Goal: Task Accomplishment & Management: Complete application form

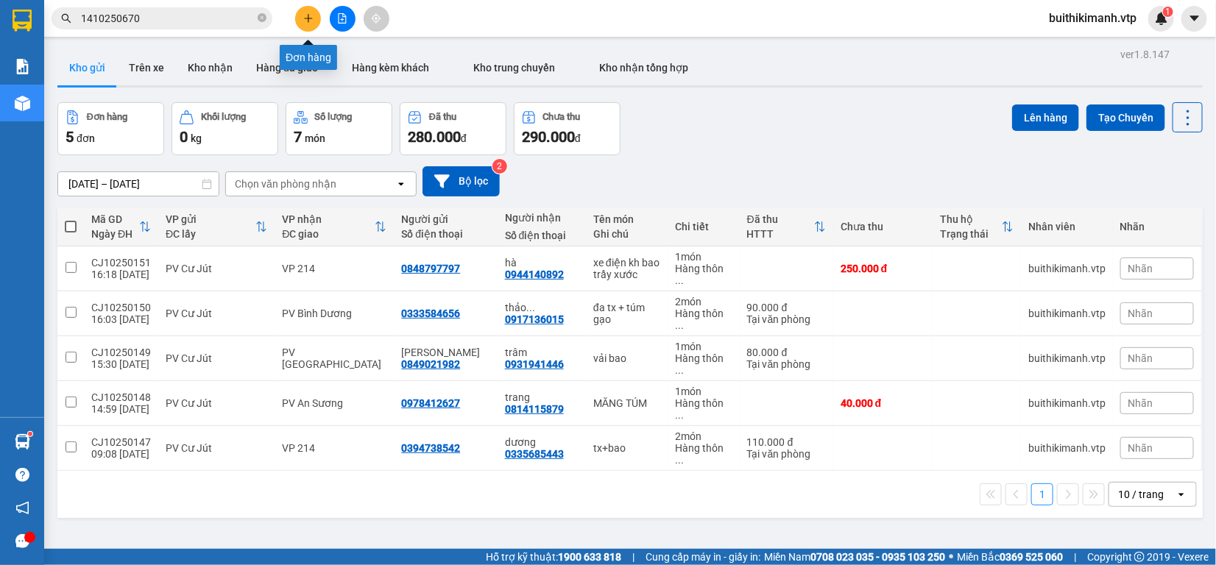
click at [303, 18] on icon "plus" at bounding box center [308, 18] width 10 height 10
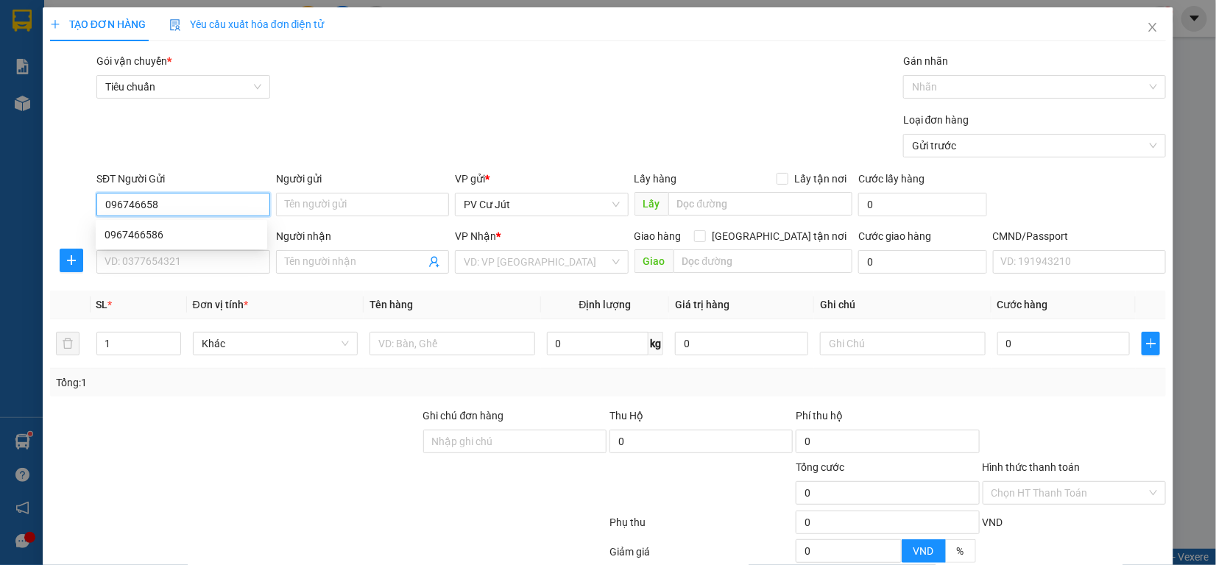
type input "0967466586"
click at [197, 232] on div "0967466586" at bounding box center [182, 235] width 154 height 16
type input "0586850874"
type input "QUÂN"
type input "0967466586"
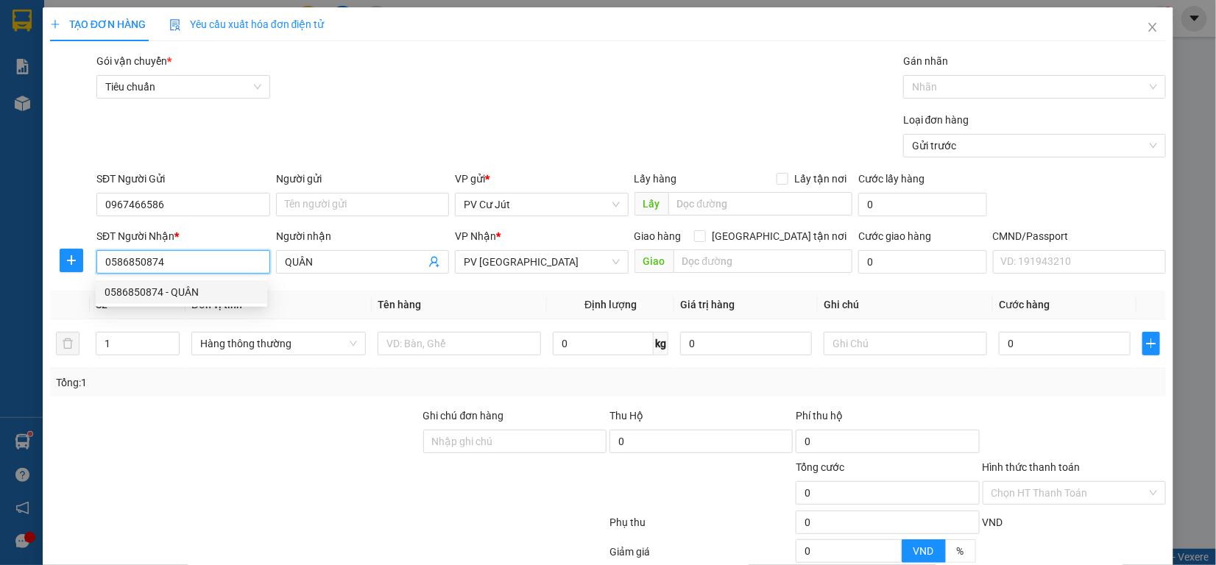
drag, startPoint x: 202, startPoint y: 266, endPoint x: 2, endPoint y: 278, distance: 200.7
click at [2, 278] on div "TẠO ĐƠN HÀNG Yêu cầu xuất hóa đơn điện tử Transit Pickup Surcharge Ids Transit …" at bounding box center [608, 282] width 1216 height 565
drag, startPoint x: 325, startPoint y: 256, endPoint x: 184, endPoint y: 285, distance: 143.5
click at [184, 285] on body "Kết quả tìm kiếm ( 2 ) Bộ lọc Mã ĐH Trạng thái Món hàng Thu hộ Tổng cước Chưa c…" at bounding box center [608, 282] width 1216 height 565
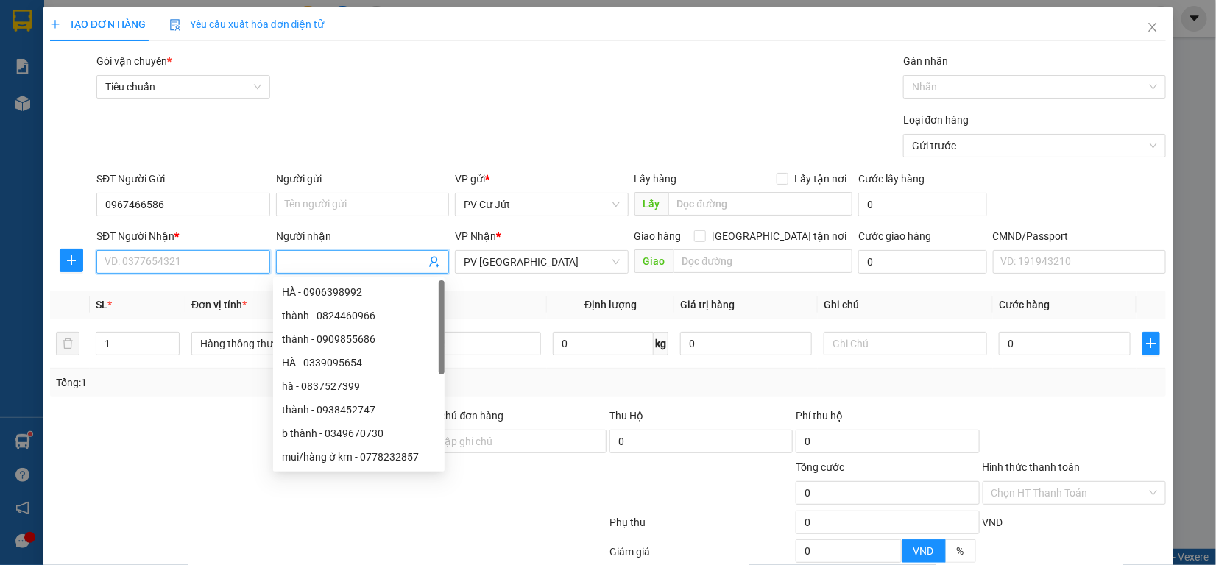
click at [169, 269] on input "SĐT Người Nhận *" at bounding box center [183, 262] width 174 height 24
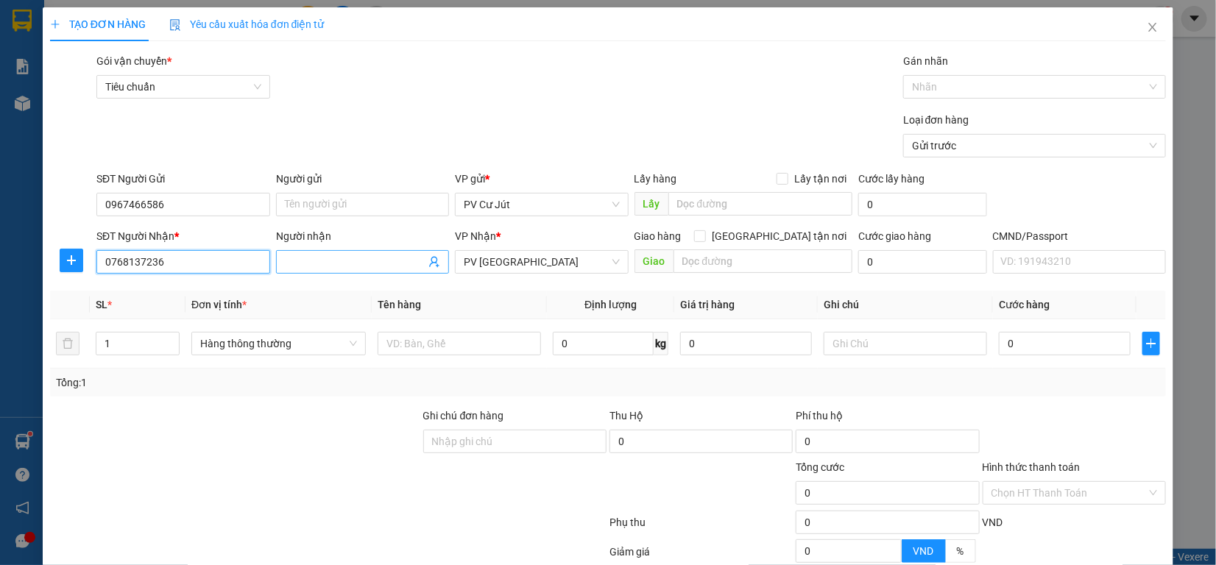
type input "0768137236"
click at [401, 260] on input "Người nhận" at bounding box center [355, 262] width 141 height 16
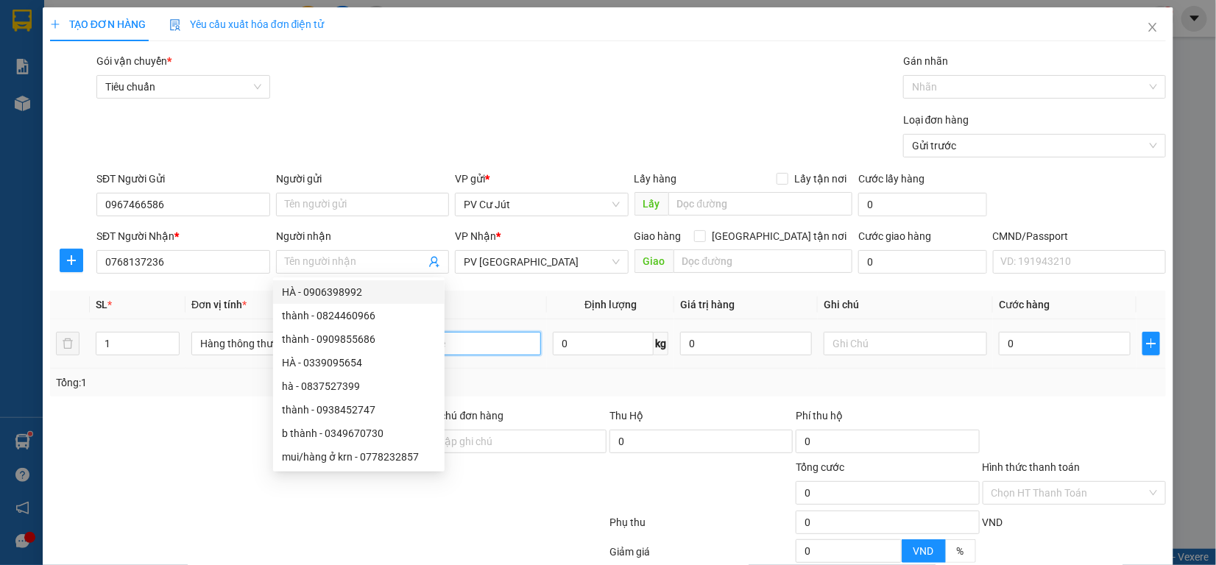
click at [475, 343] on input "text" at bounding box center [459, 344] width 163 height 24
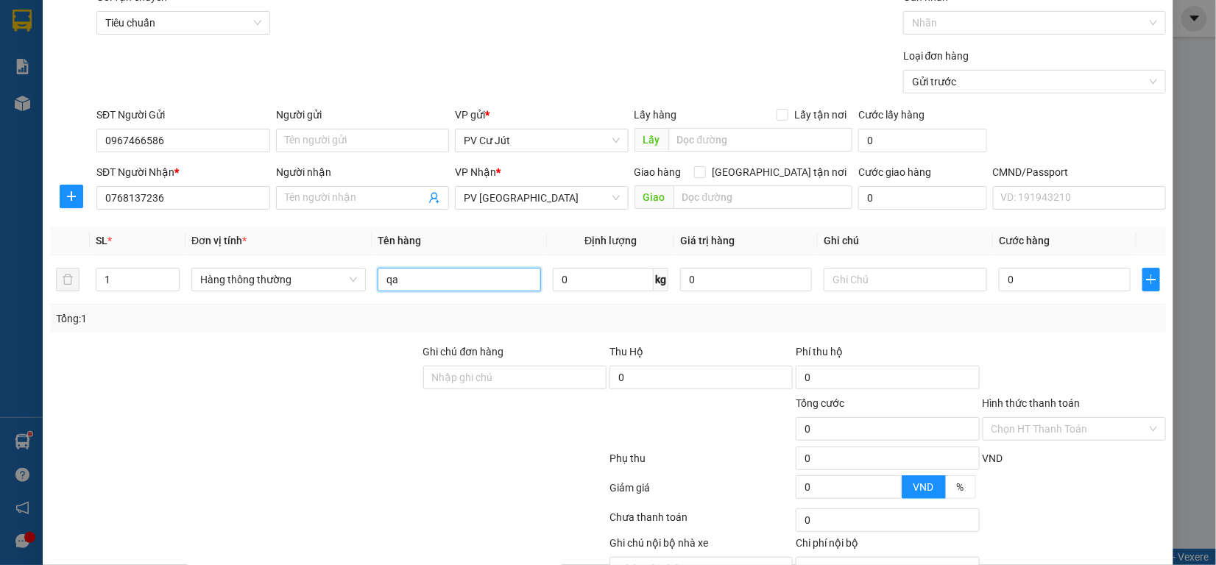
scroll to position [144, 0]
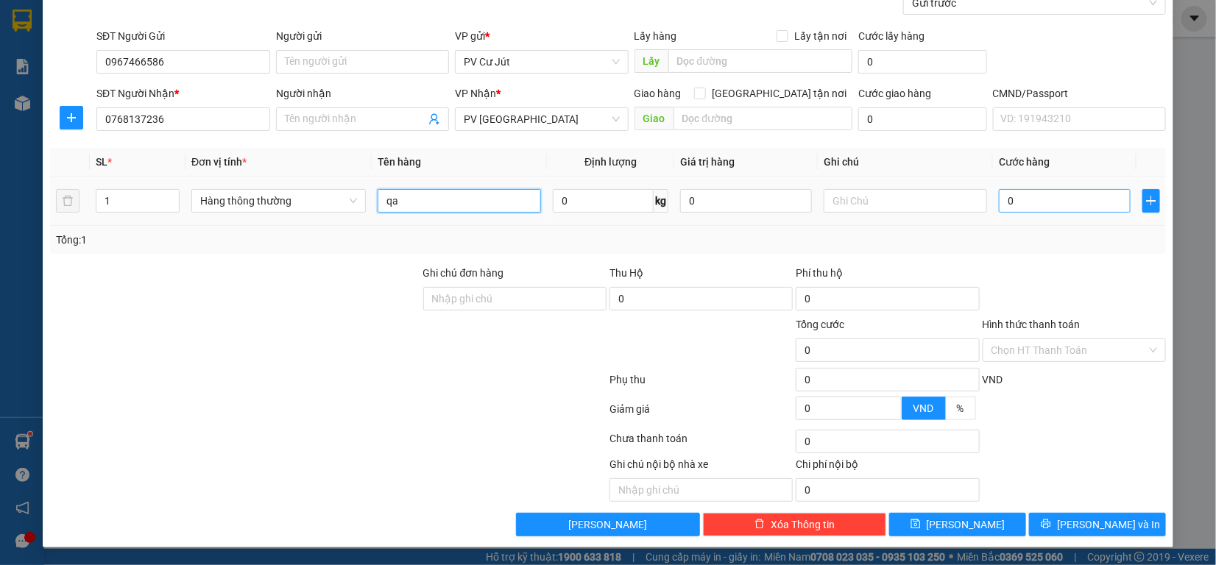
type input "qa"
click at [1026, 200] on input "0" at bounding box center [1065, 201] width 132 height 24
click at [999, 203] on input "0" at bounding box center [1065, 201] width 132 height 24
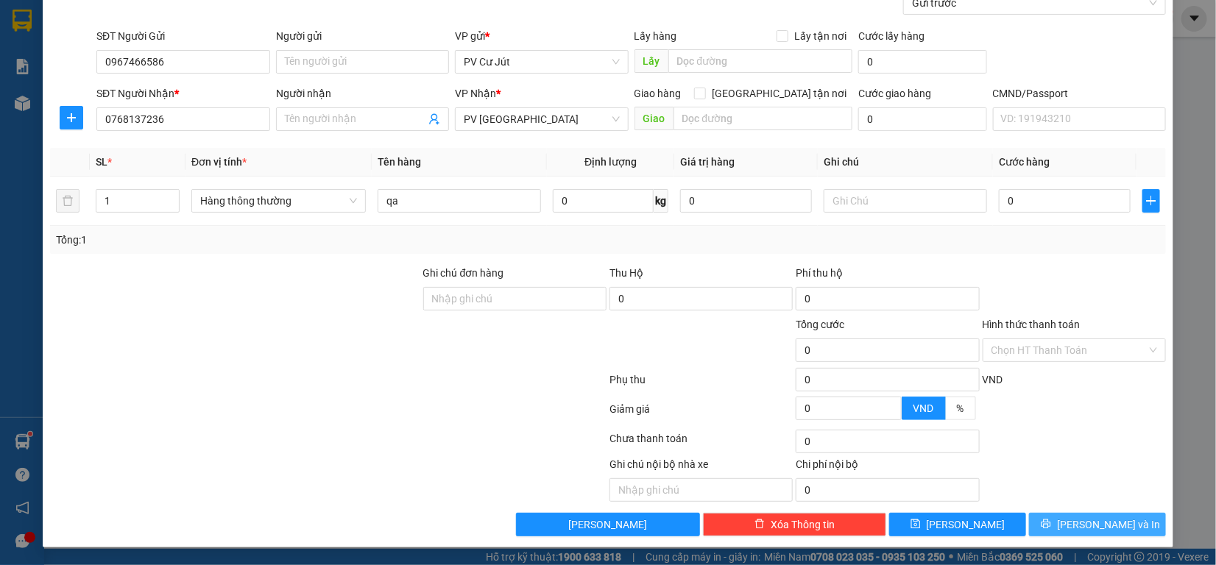
click at [1051, 531] on span "printer" at bounding box center [1046, 525] width 10 height 12
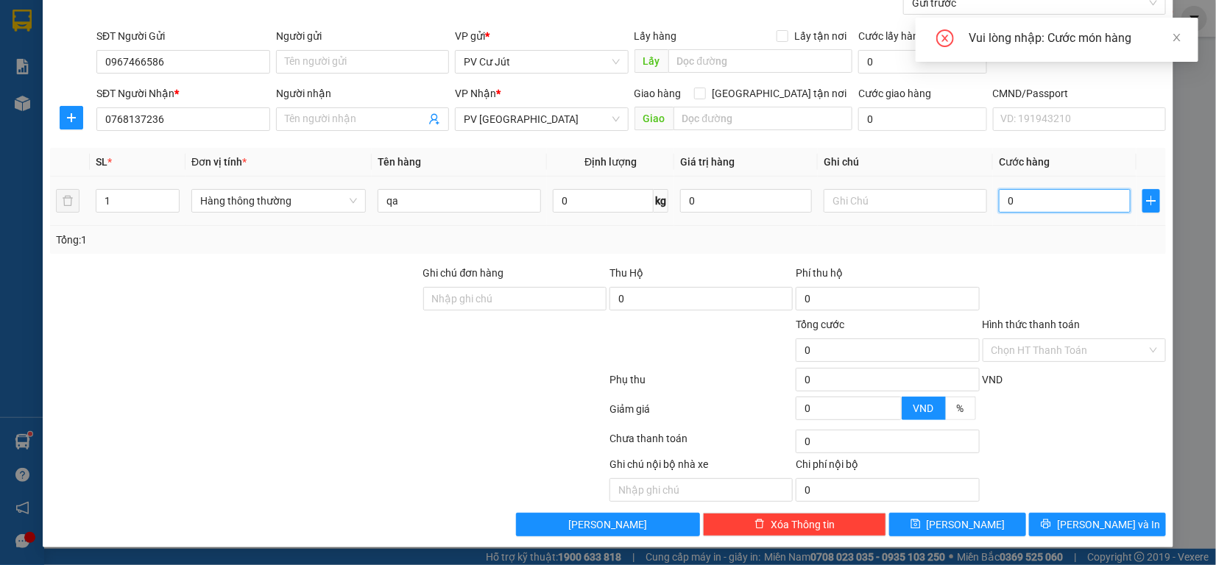
click at [999, 204] on input "0" at bounding box center [1065, 201] width 132 height 24
click at [999, 202] on input "0" at bounding box center [1065, 201] width 132 height 24
type input "30"
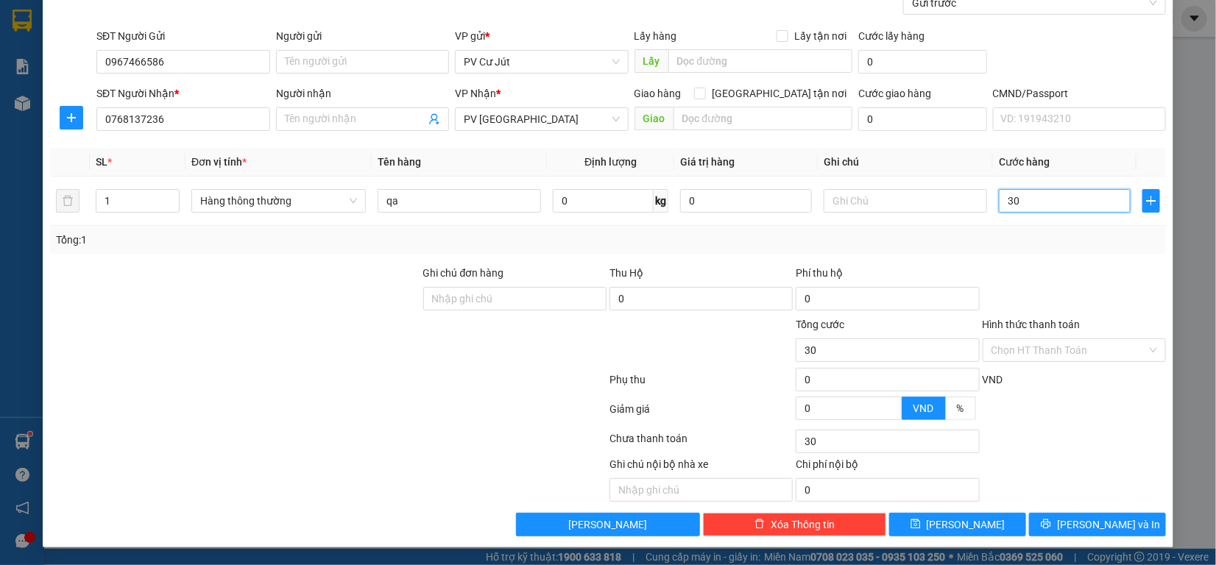
type input "300"
type input "3.000"
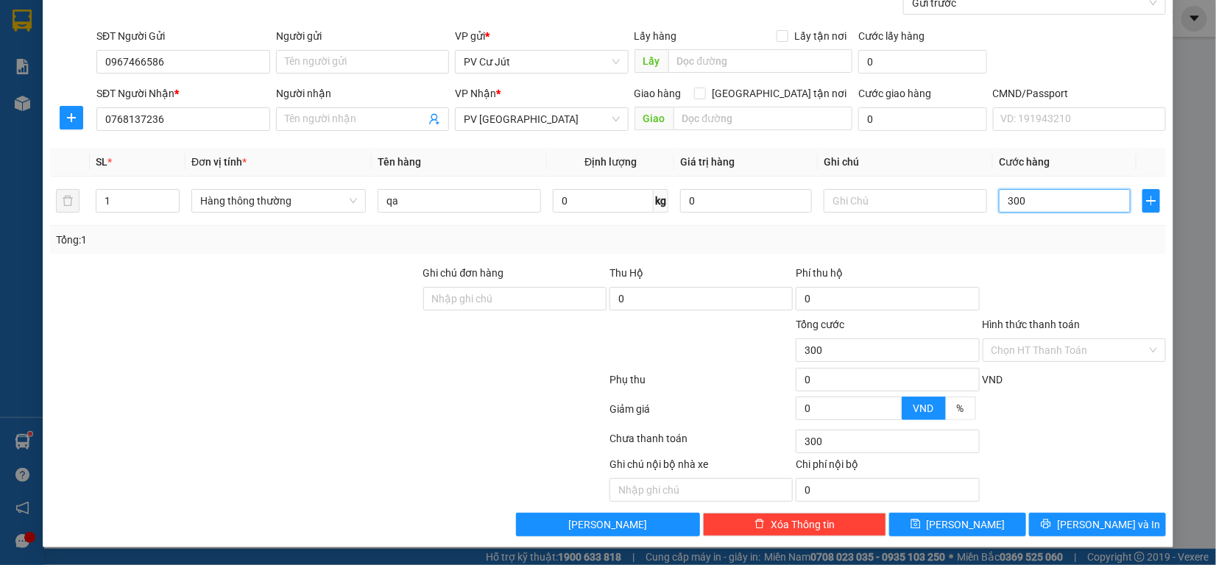
type input "3.000"
type input "33.000"
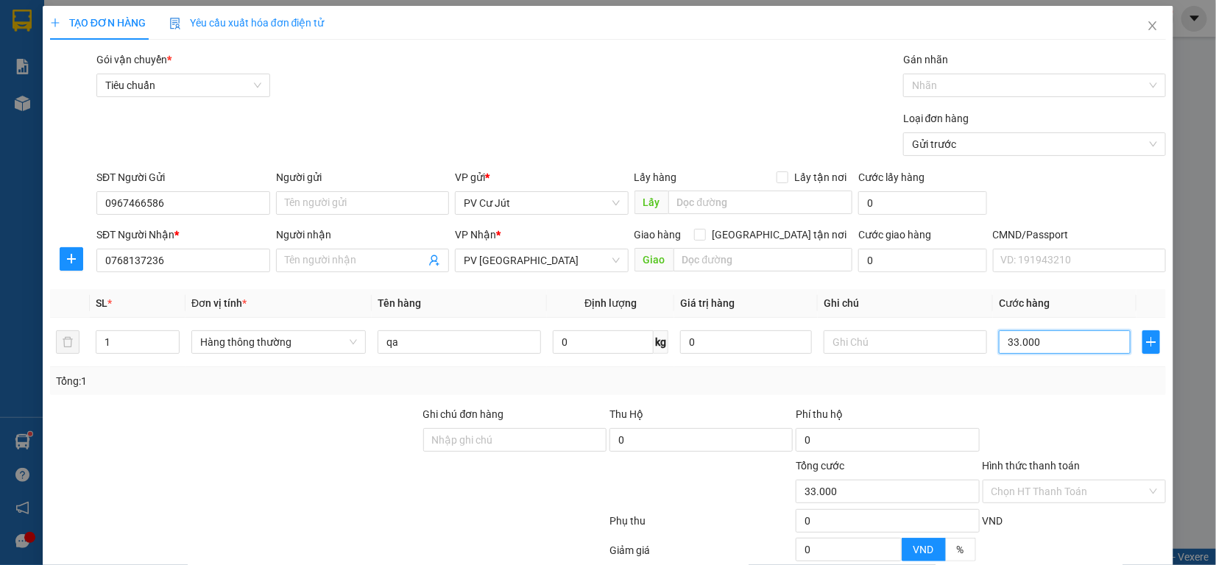
scroll to position [0, 0]
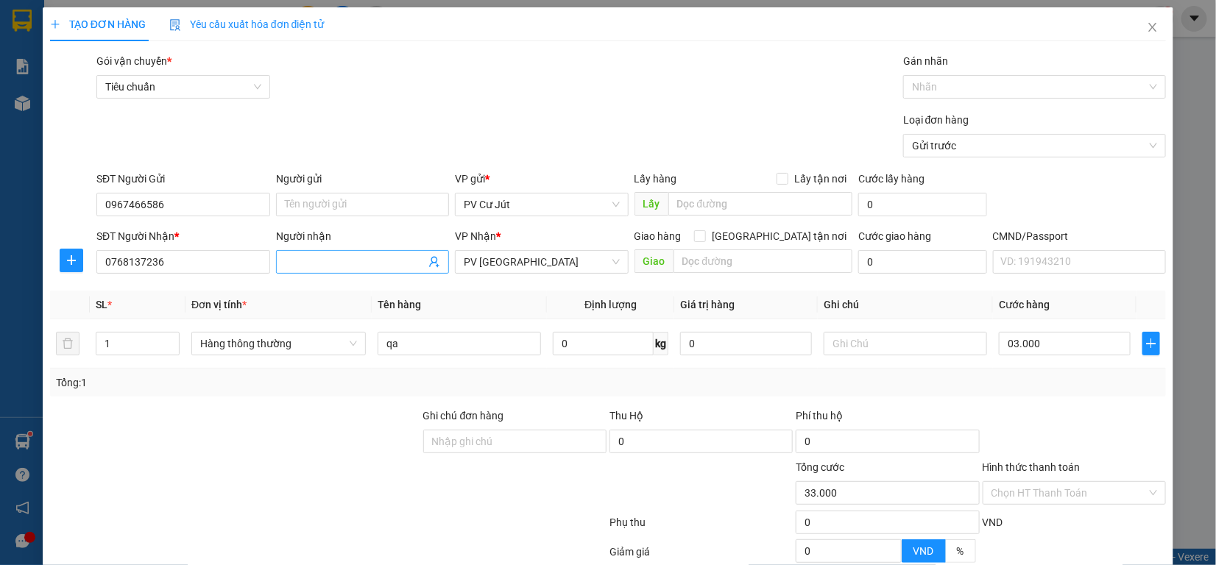
click at [318, 269] on input "Người nhận" at bounding box center [355, 262] width 141 height 16
type input "3.000.000"
click at [546, 267] on span "PV [GEOGRAPHIC_DATA]" at bounding box center [542, 262] width 156 height 22
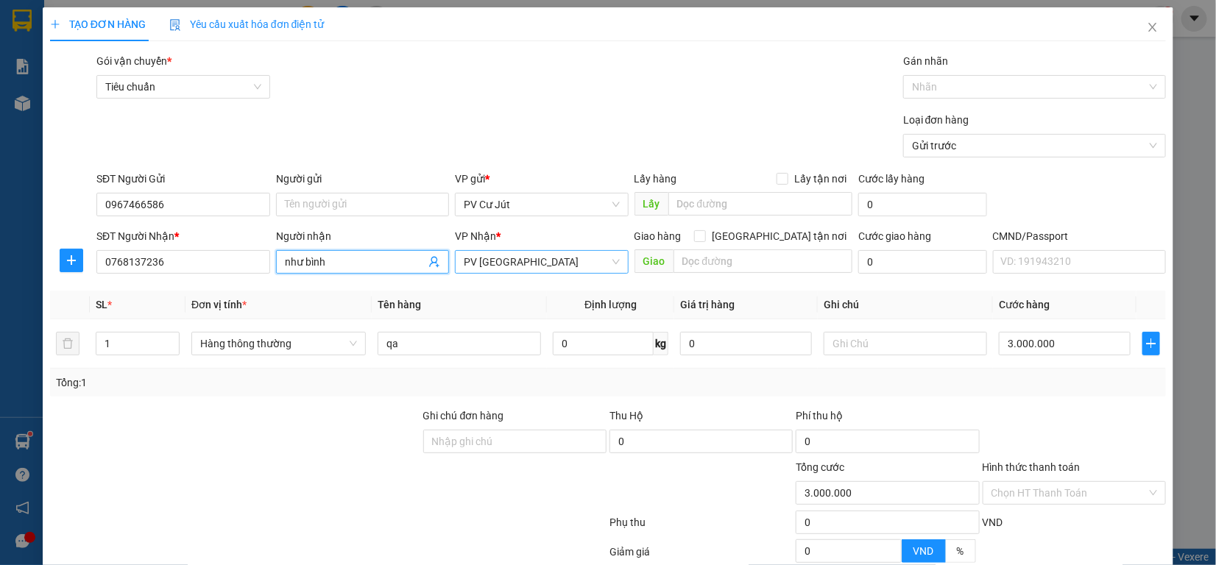
type input "như bình"
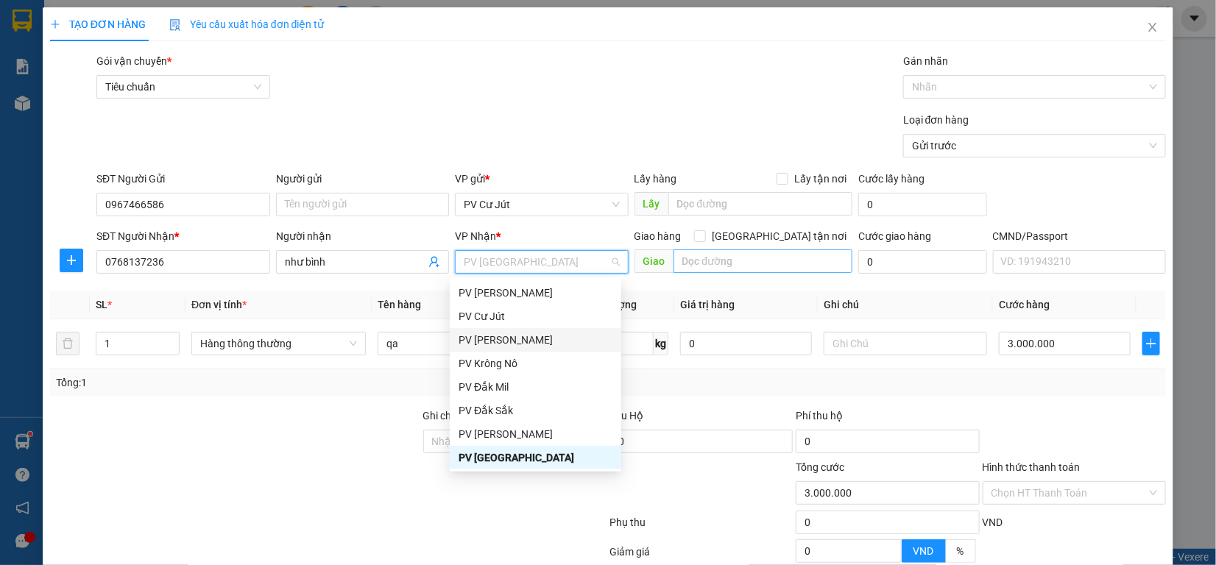
scroll to position [144, 0]
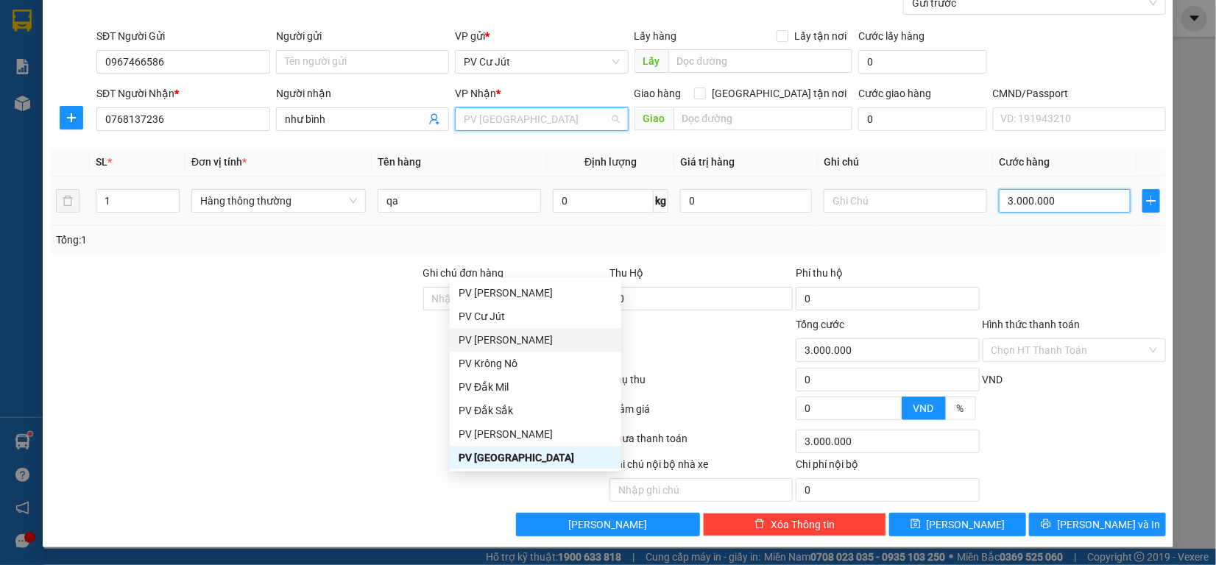
click at [1061, 196] on input "3.000.000" at bounding box center [1065, 201] width 132 height 24
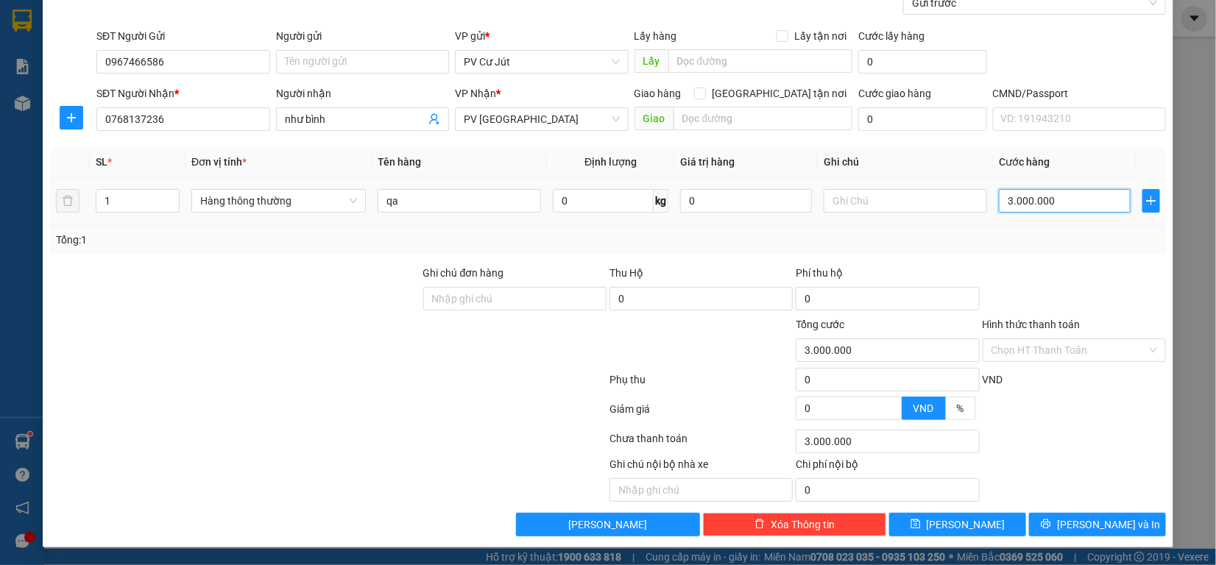
click at [1043, 200] on input "3.000.000" at bounding box center [1065, 201] width 132 height 24
click at [1043, 202] on input "3.000.000" at bounding box center [1065, 201] width 132 height 24
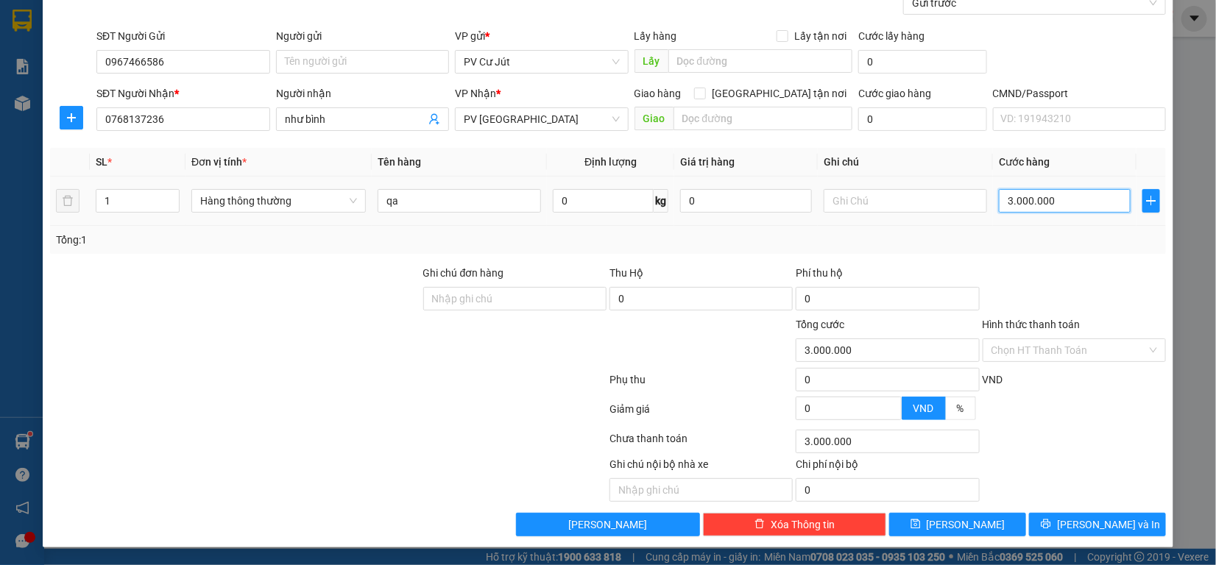
click at [1043, 202] on input "3.000.000" at bounding box center [1065, 201] width 132 height 24
click at [1043, 203] on input "3.000.000" at bounding box center [1065, 201] width 132 height 24
click at [1035, 194] on input "3.000.000" at bounding box center [1065, 201] width 132 height 24
type input "300.000"
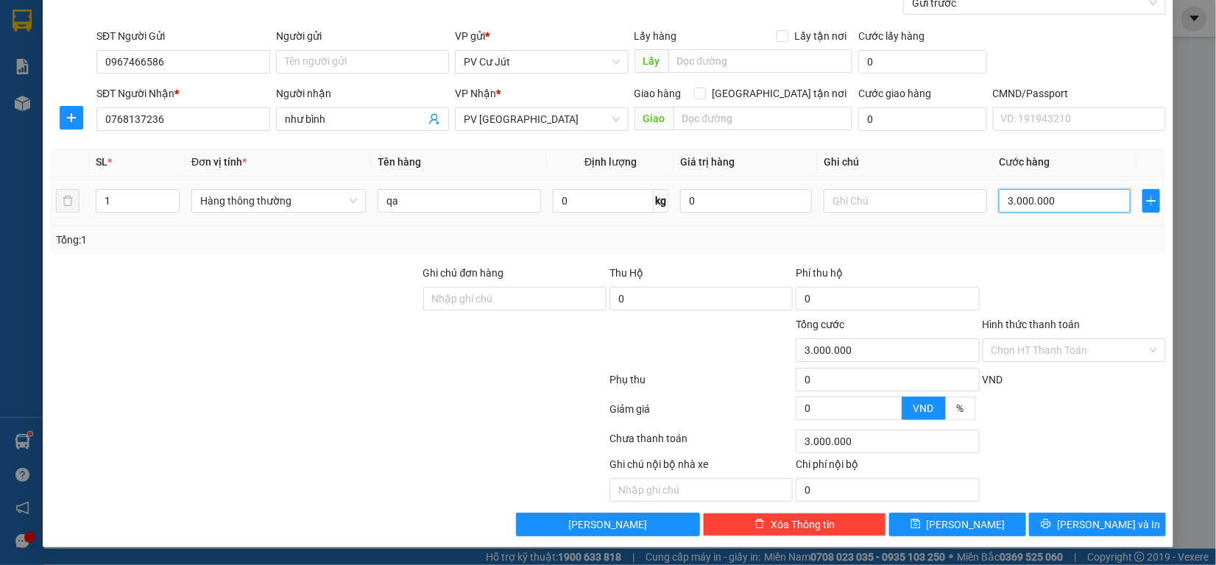
type input "300.000"
type input "30.000"
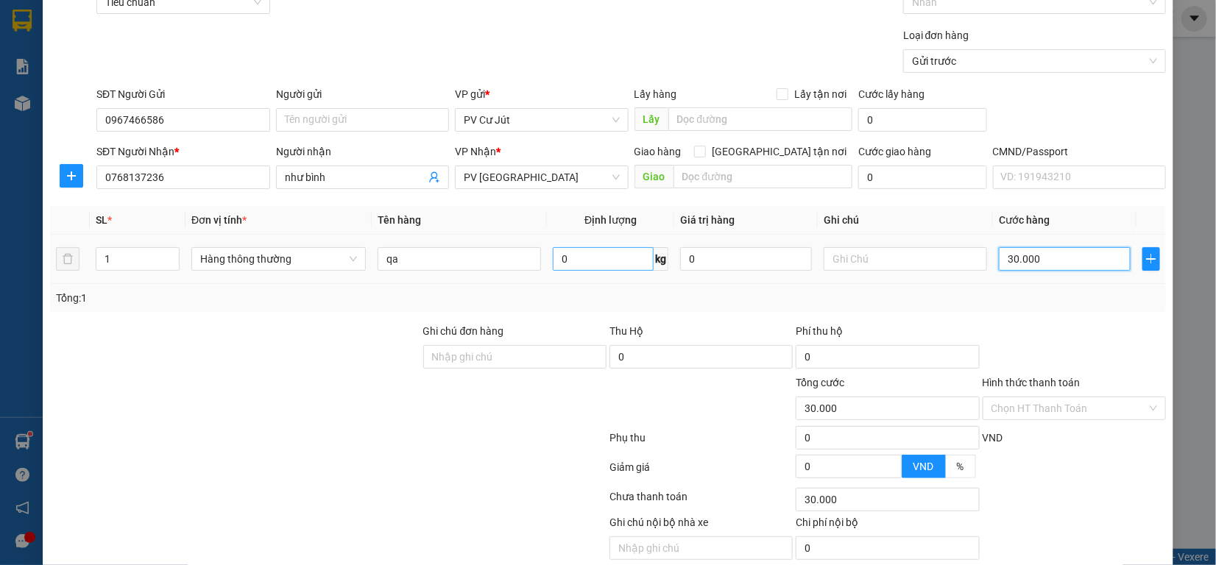
scroll to position [52, 0]
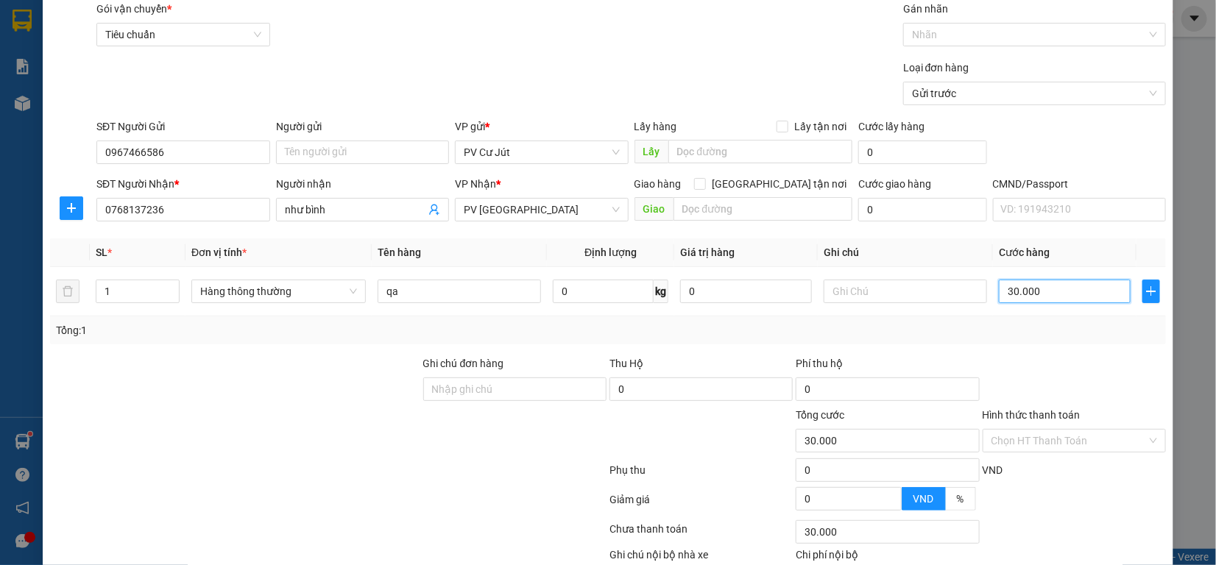
type input "30.000"
click at [353, 409] on div at bounding box center [235, 433] width 373 height 52
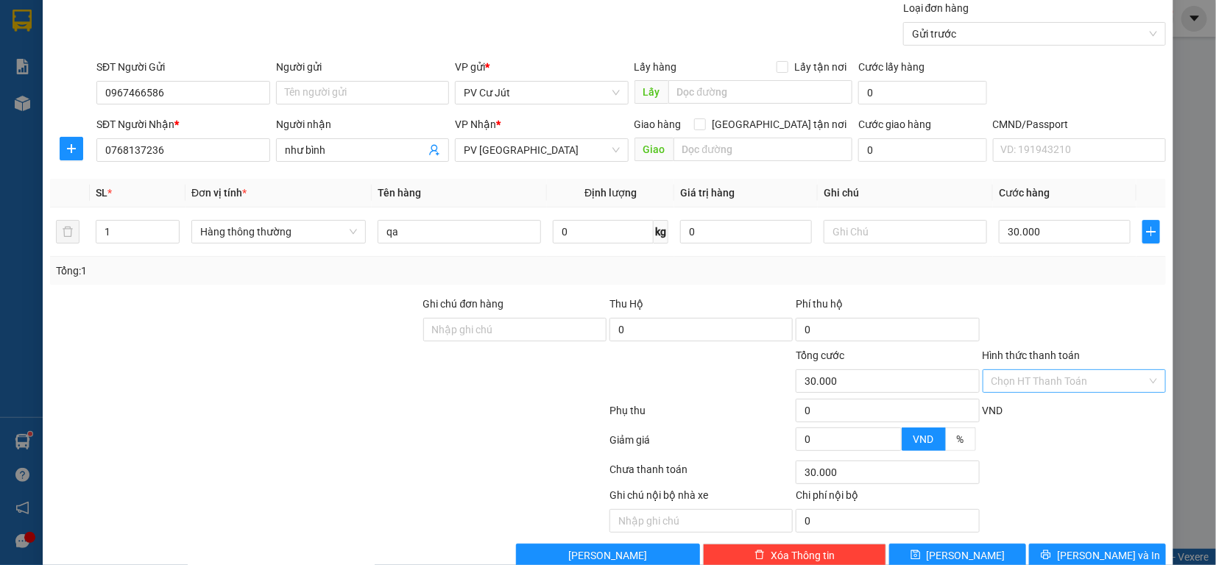
scroll to position [144, 0]
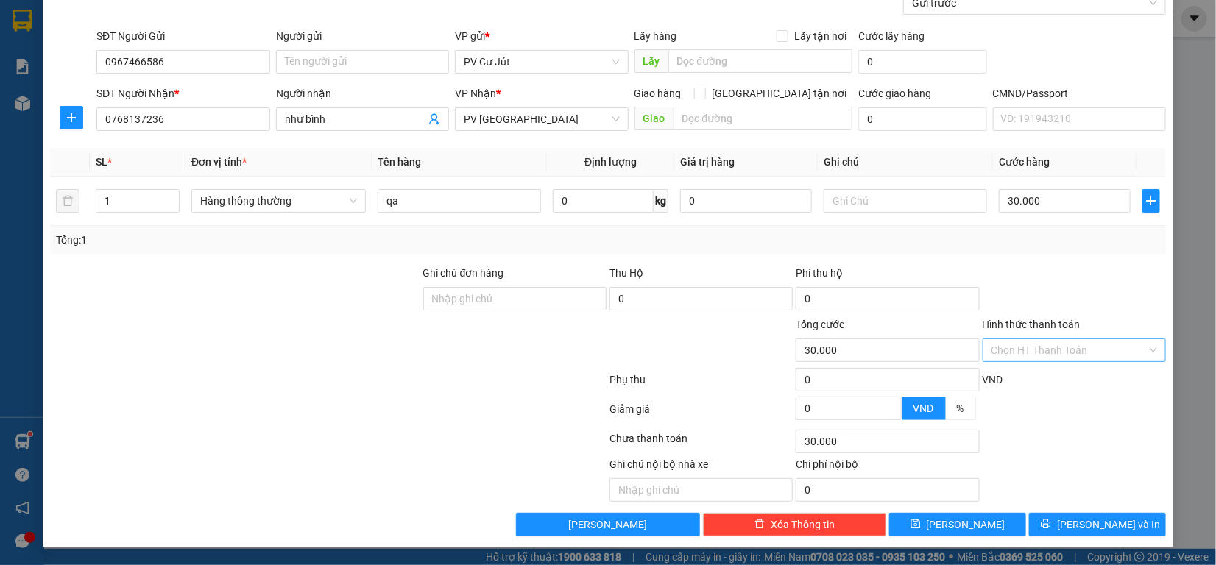
click at [1036, 345] on input "Hình thức thanh toán" at bounding box center [1069, 350] width 155 height 22
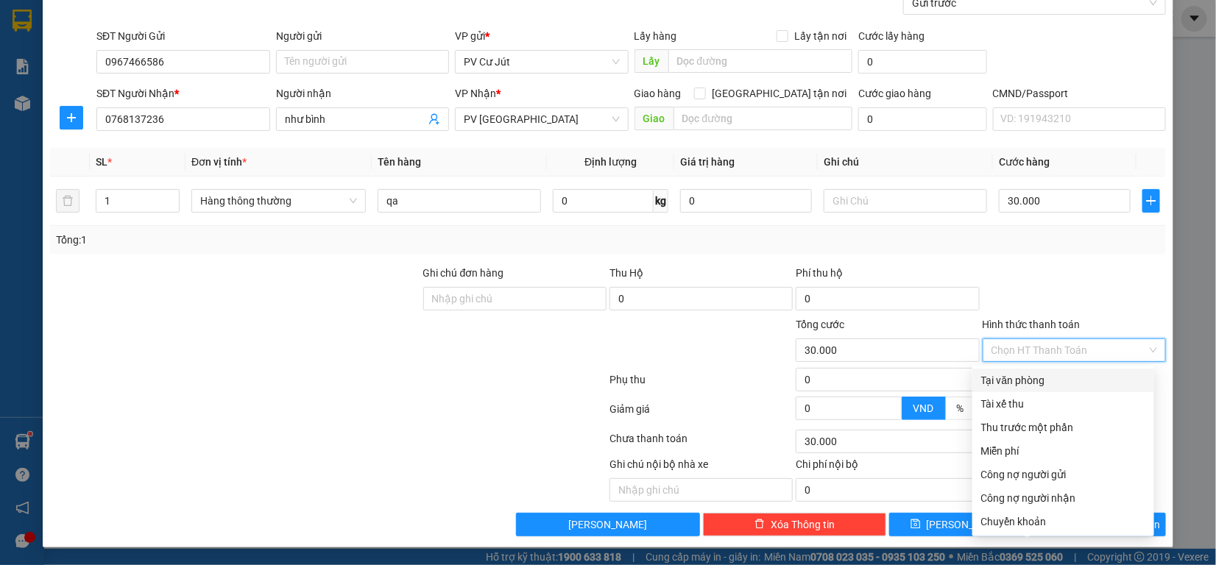
click at [1053, 376] on div "Tại văn phòng" at bounding box center [1063, 381] width 164 height 16
type input "0"
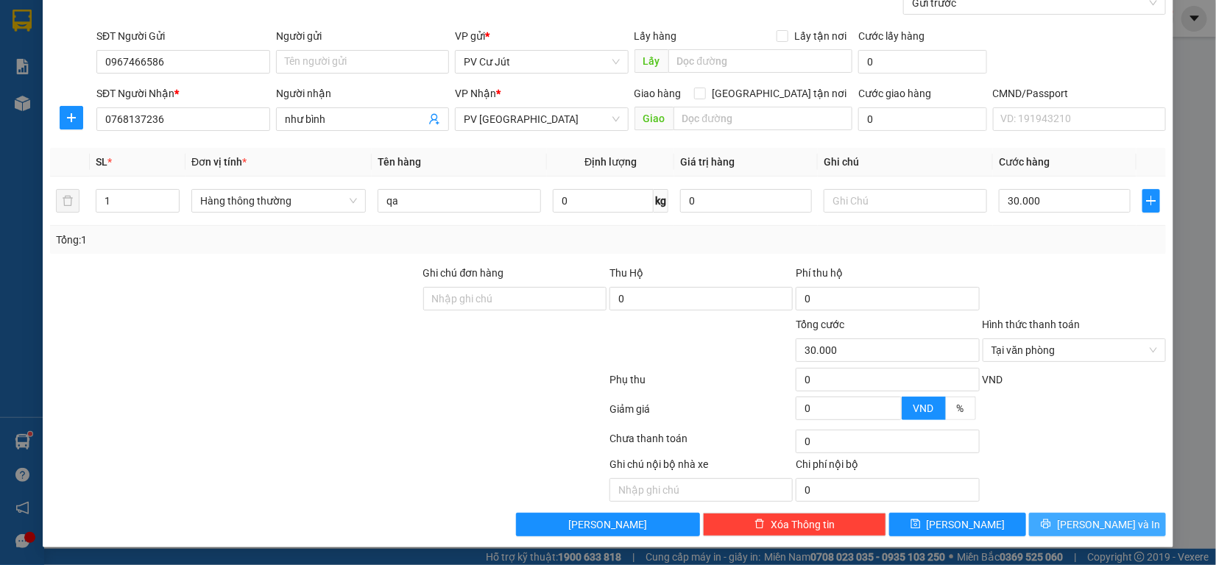
click at [1051, 526] on icon "printer" at bounding box center [1046, 524] width 10 height 10
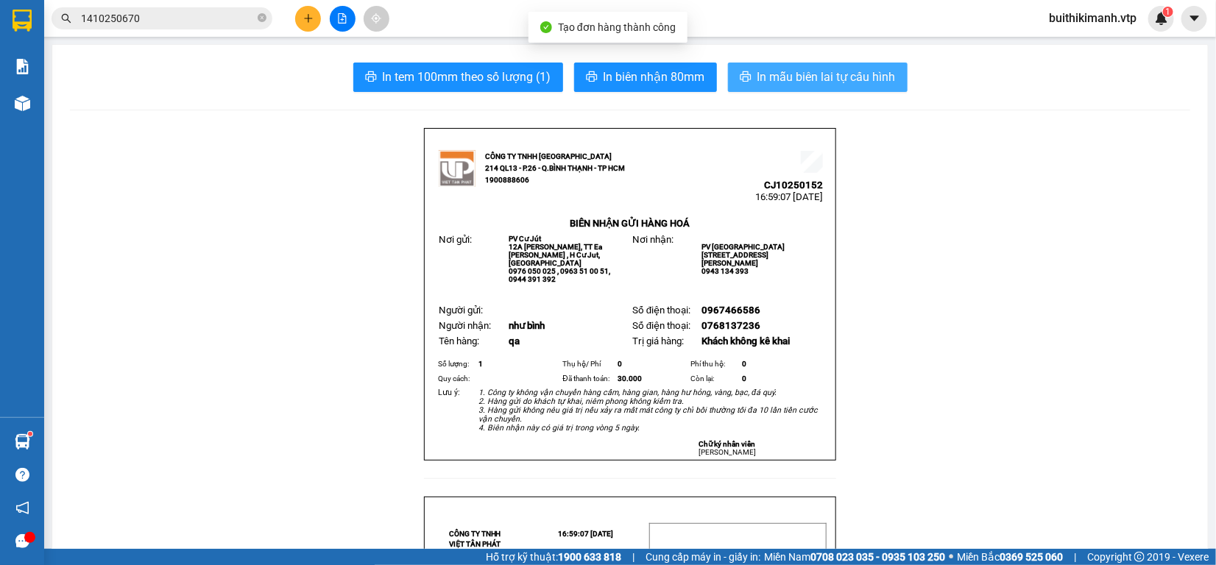
click at [767, 70] on span "In mẫu biên lai tự cấu hình" at bounding box center [827, 77] width 138 height 18
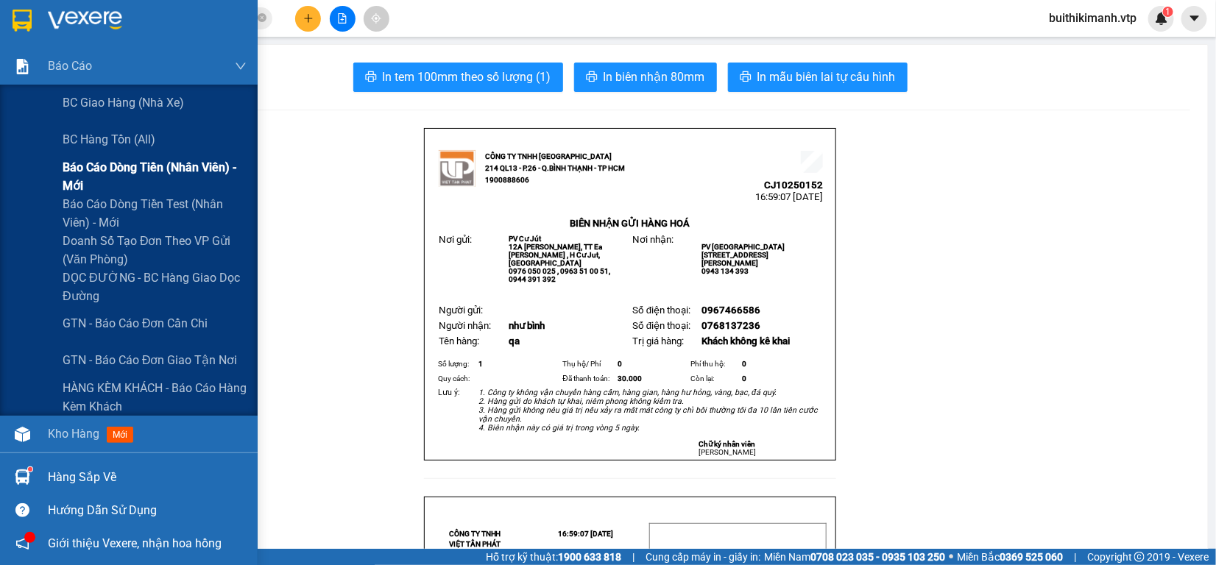
click at [110, 174] on span "Báo cáo dòng tiền (nhân viên) - mới" at bounding box center [155, 176] width 184 height 37
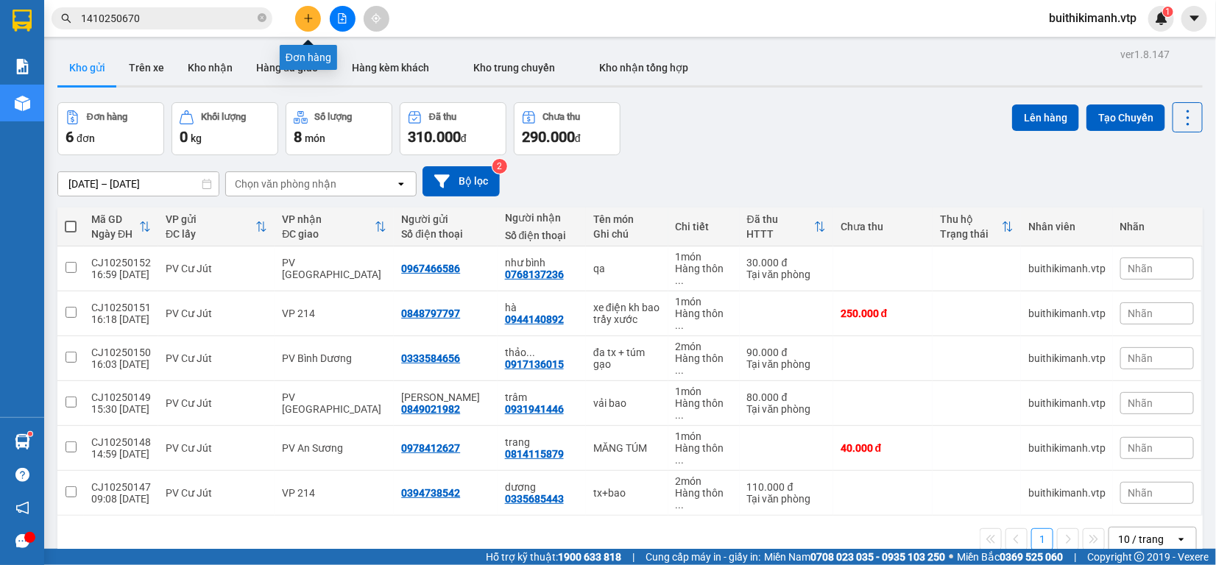
click at [306, 22] on icon "plus" at bounding box center [308, 18] width 10 height 10
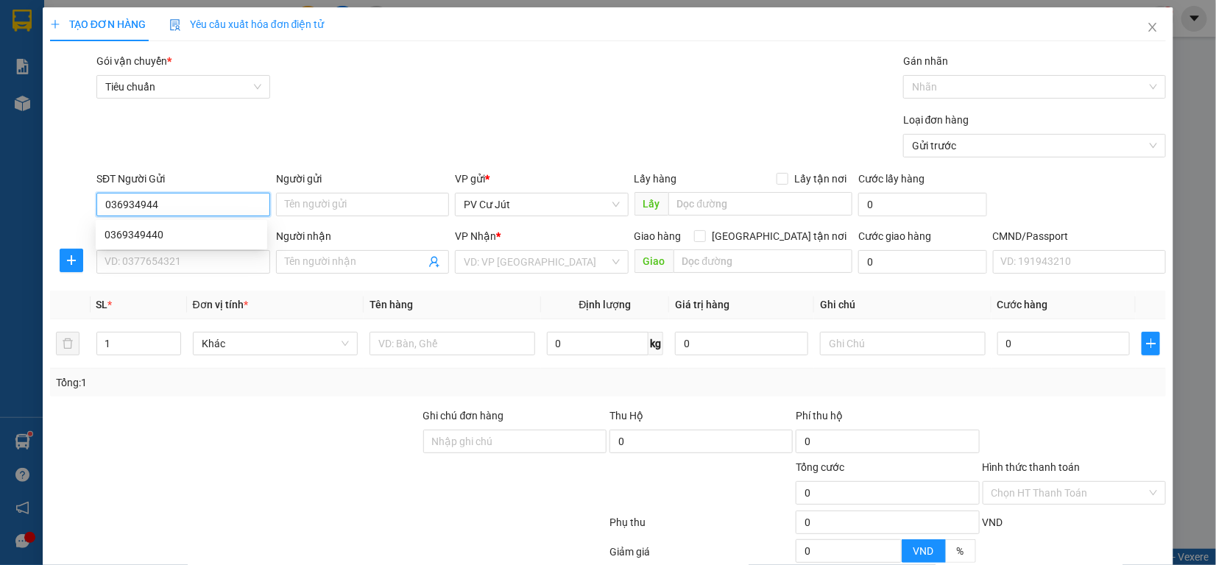
type input "0369349440"
drag, startPoint x: 206, startPoint y: 233, endPoint x: 206, endPoint y: 241, distance: 8.1
click at [206, 234] on div "0369349440" at bounding box center [182, 235] width 154 height 16
type input "0369829575"
type input "hậu"
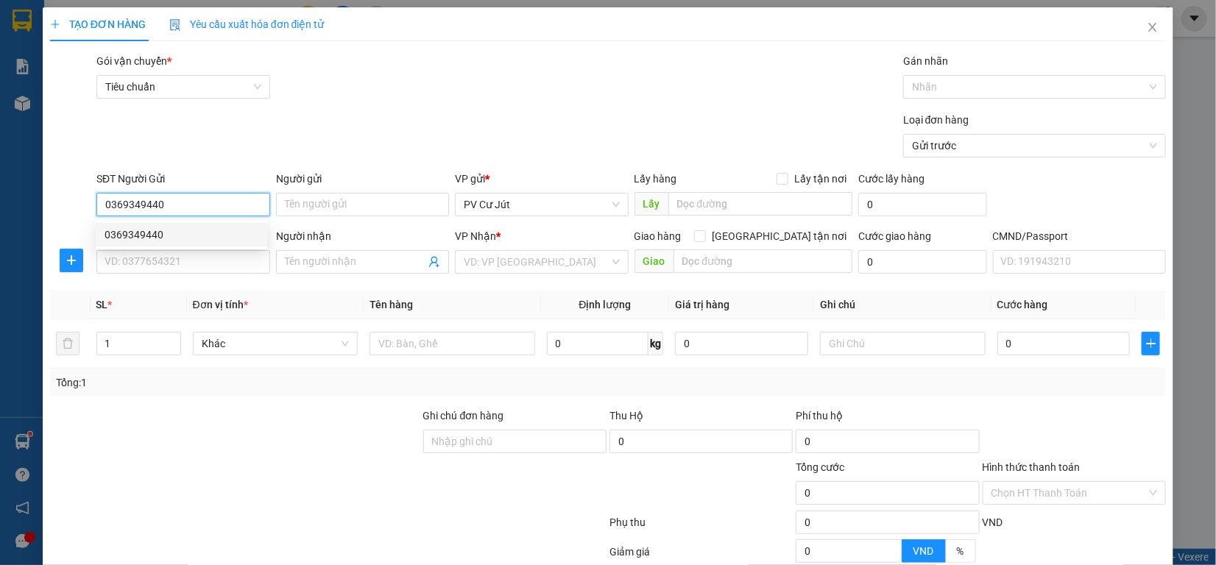
type input "[GEOGRAPHIC_DATA]"
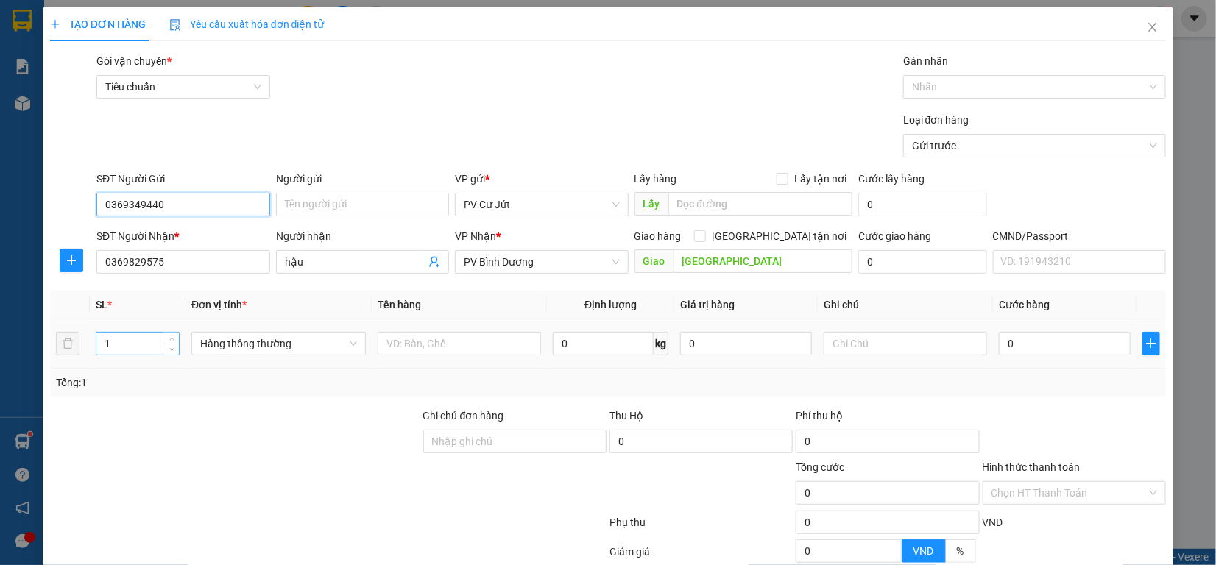
type input "0369349440"
click at [144, 332] on div "1" at bounding box center [138, 344] width 84 height 24
click at [120, 340] on input "1" at bounding box center [137, 344] width 82 height 22
type input "6"
click at [406, 350] on input "text" at bounding box center [459, 344] width 163 height 24
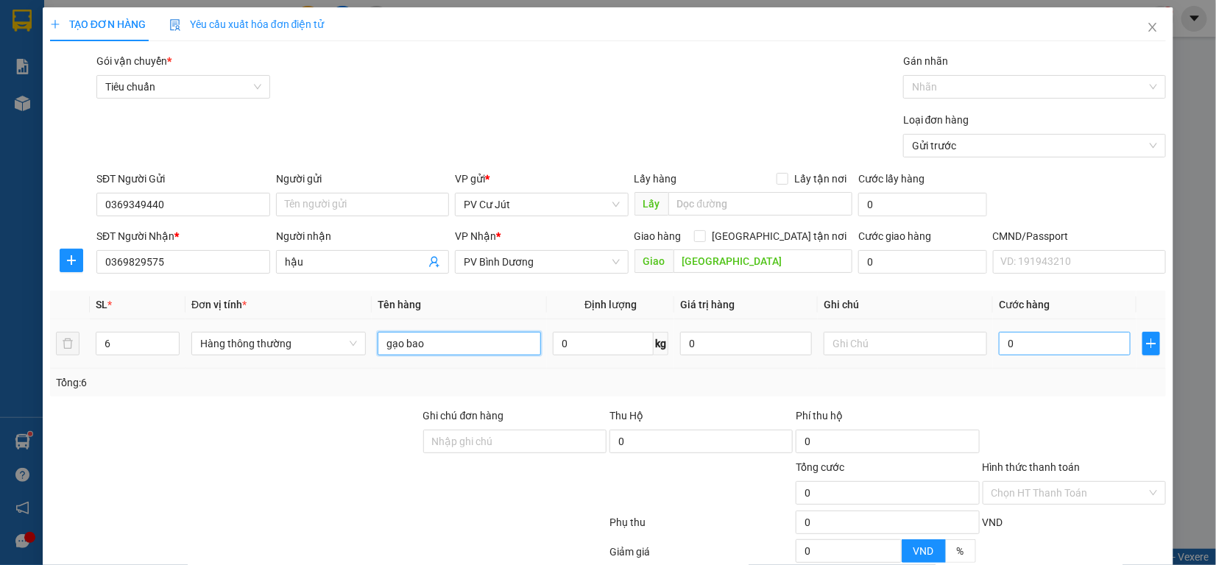
type input "gạo bao"
click at [1079, 355] on input "0" at bounding box center [1065, 344] width 132 height 24
click at [999, 351] on input "0" at bounding box center [1065, 344] width 132 height 24
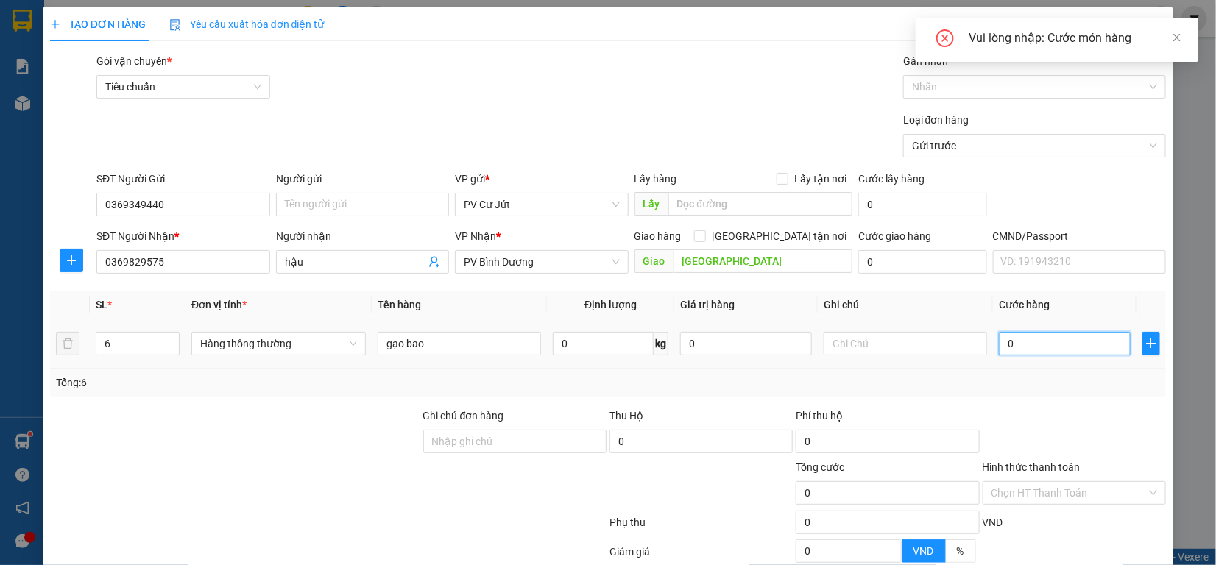
click at [999, 332] on input "0" at bounding box center [1065, 344] width 132 height 24
type input "30"
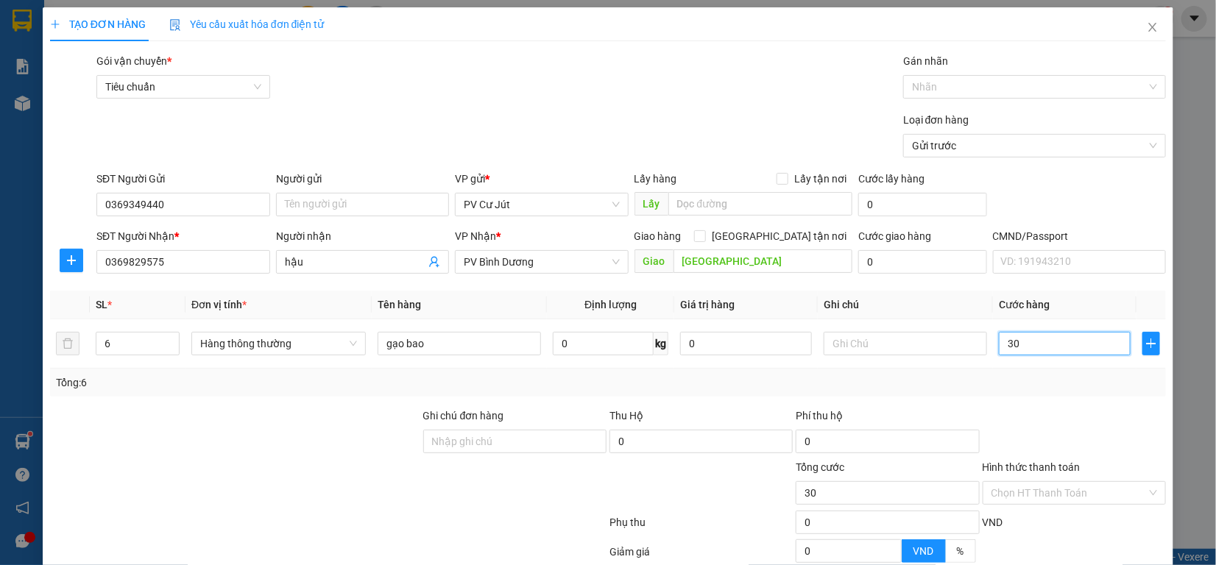
type input "360"
type input "3.600"
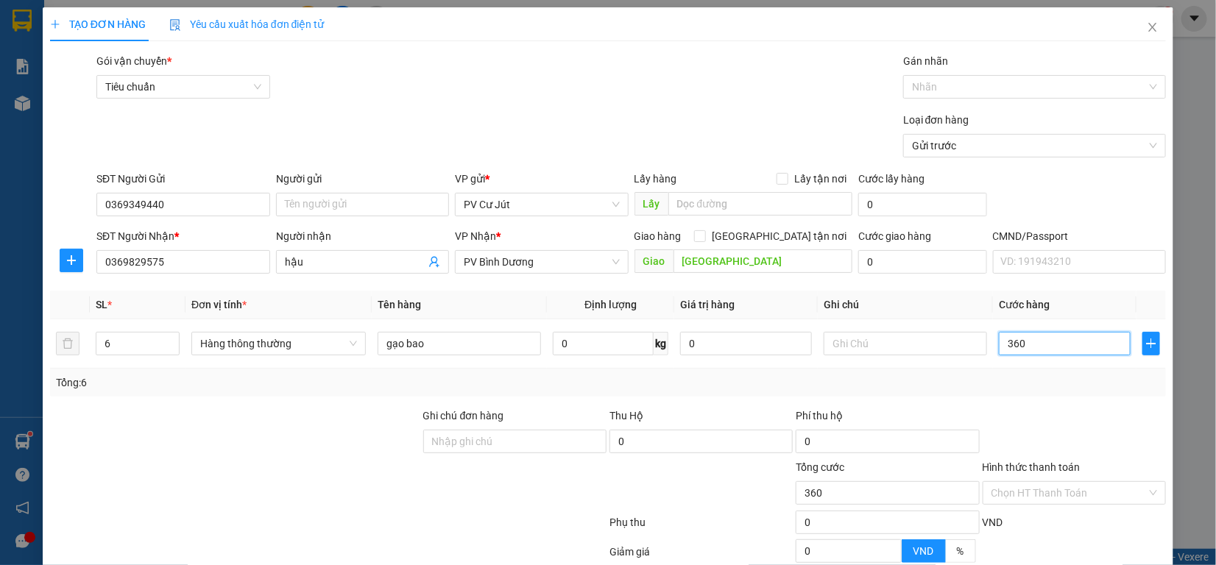
type input "3.600"
type input "33.600"
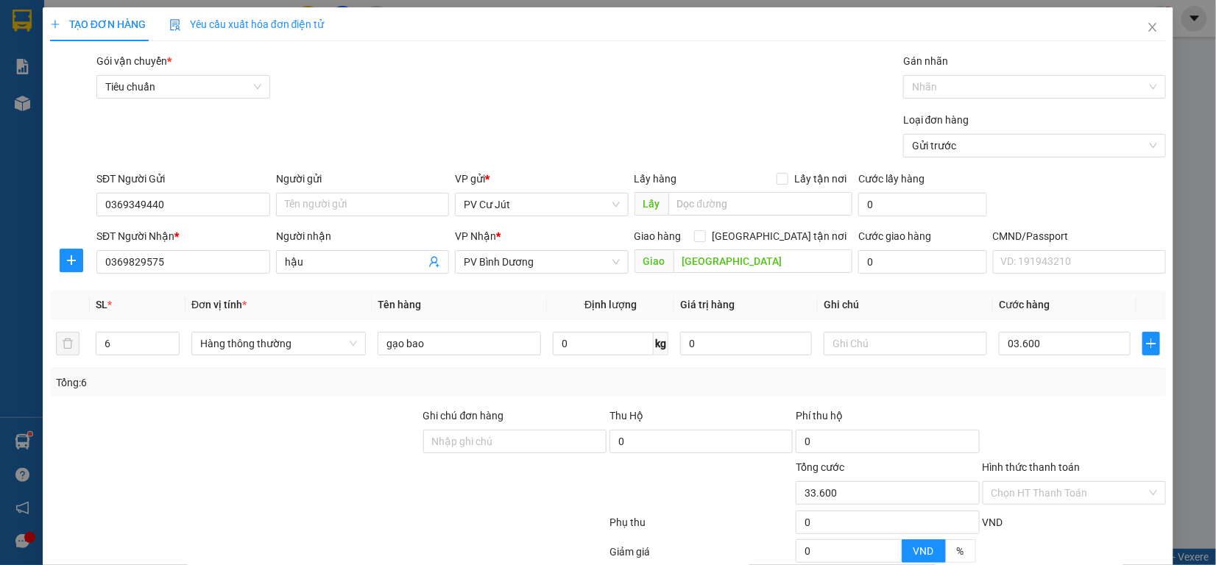
type input "3.600.000"
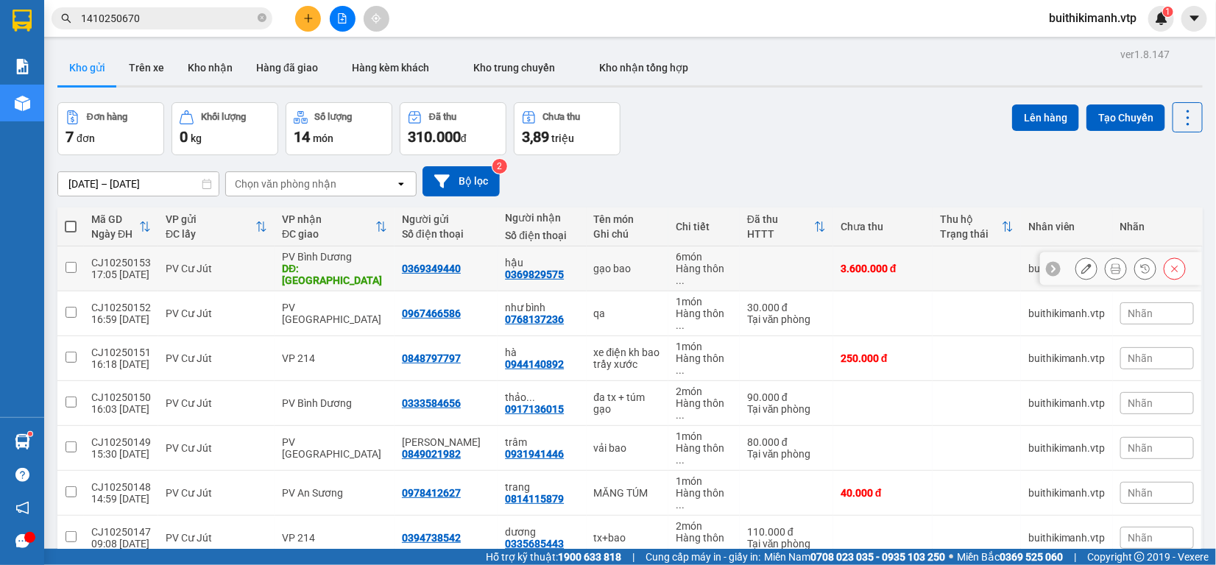
click at [1082, 264] on icon at bounding box center [1087, 269] width 10 height 10
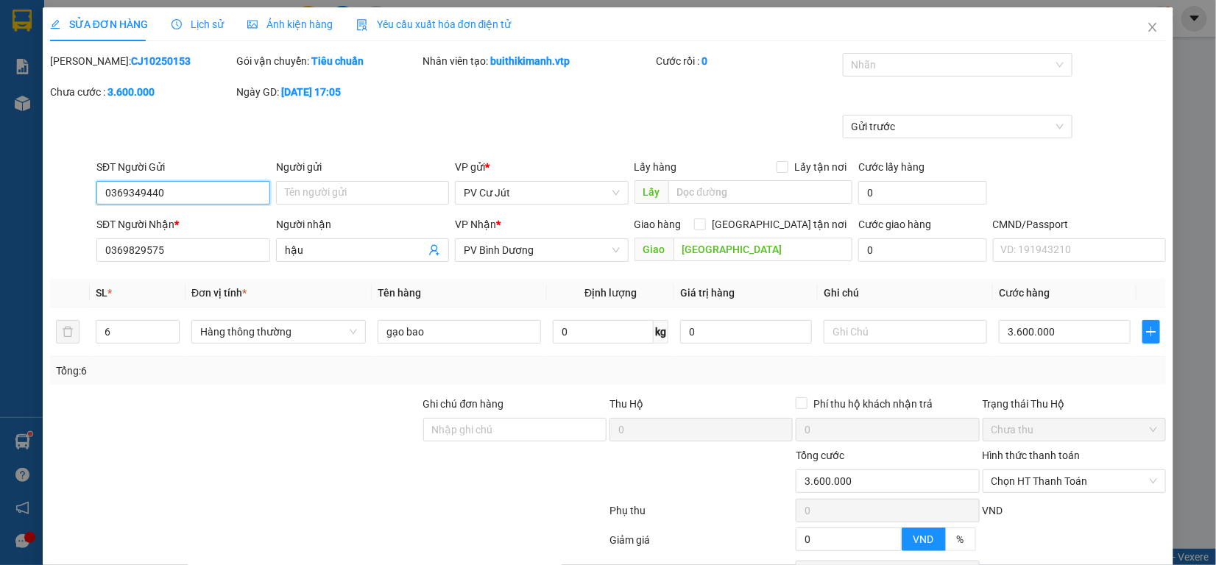
type input "0369349440"
type input "0369829575"
type input "hậu"
type input "[GEOGRAPHIC_DATA]"
type input "0"
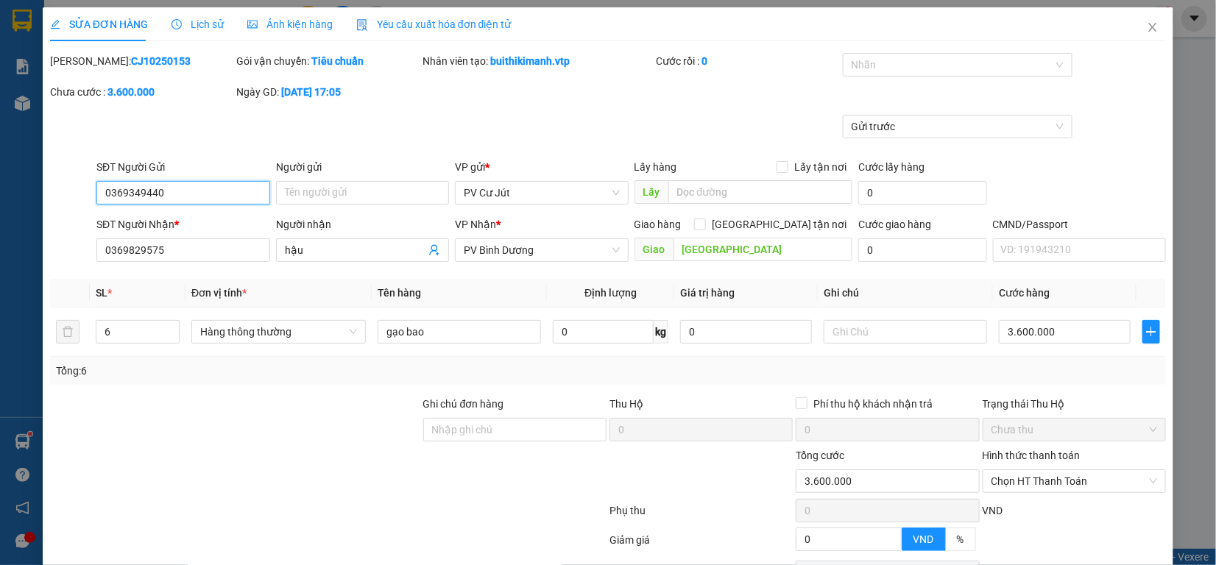
type input "3.600.000"
click at [1068, 320] on input "3.600.000" at bounding box center [1065, 332] width 132 height 24
click at [1039, 320] on input "3.600.000" at bounding box center [1065, 332] width 132 height 24
type input "360.000"
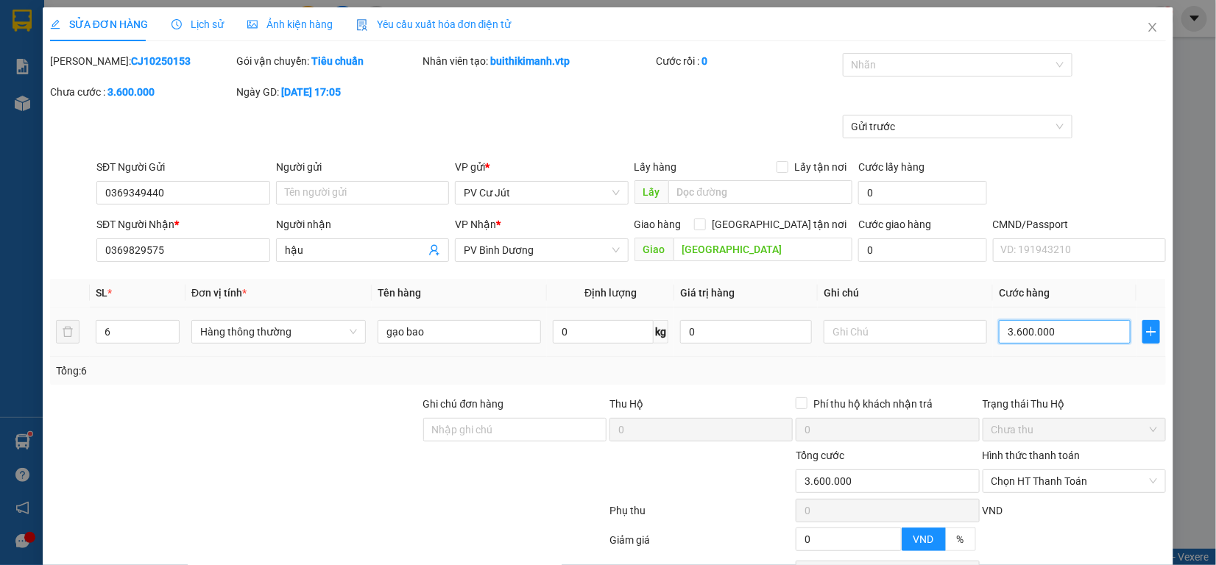
type input "360.000"
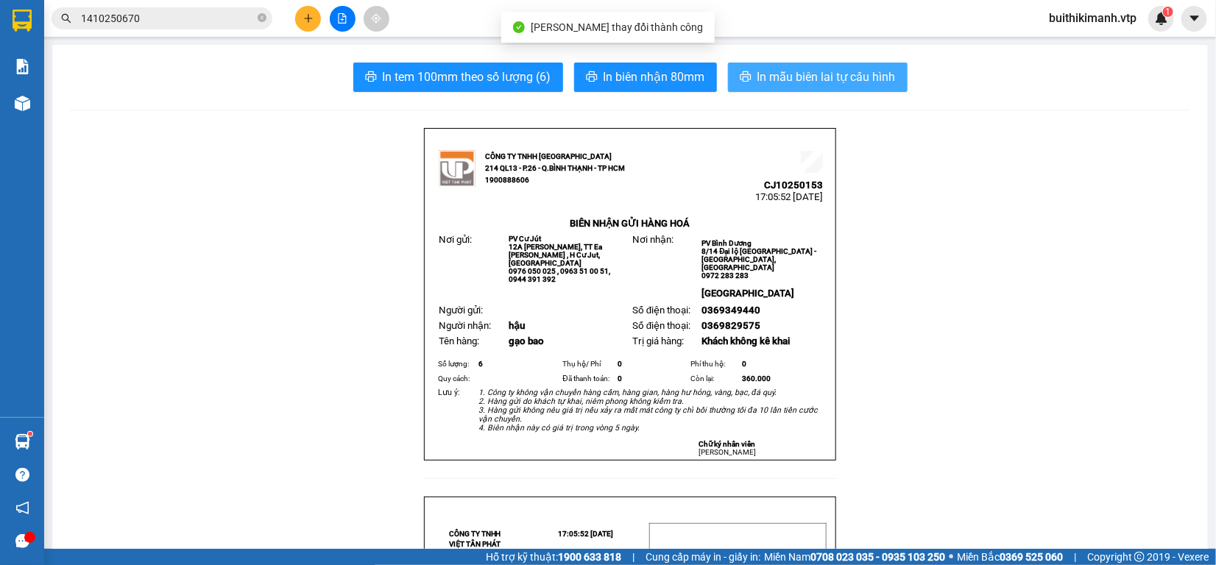
click at [833, 80] on span "In mẫu biên lai tự cấu hình" at bounding box center [827, 77] width 138 height 18
click at [811, 77] on span "In mẫu biên lai tự cấu hình" at bounding box center [827, 77] width 138 height 18
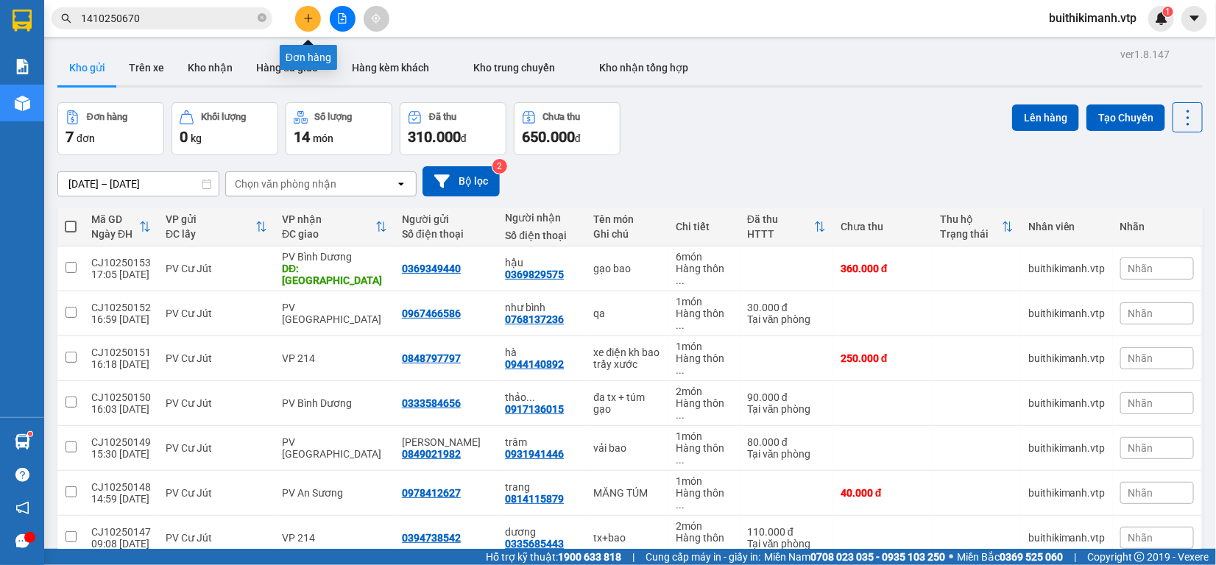
click at [303, 46] on body "Kết quả tìm kiếm ( 2 ) Bộ lọc Mã ĐH Trạng thái Món hàng Thu hộ Tổng cước Chưa c…" at bounding box center [608, 282] width 1216 height 565
click at [303, 46] on div "Đơn hàng" at bounding box center [308, 57] width 57 height 25
click at [306, 13] on icon "plus" at bounding box center [308, 18] width 10 height 10
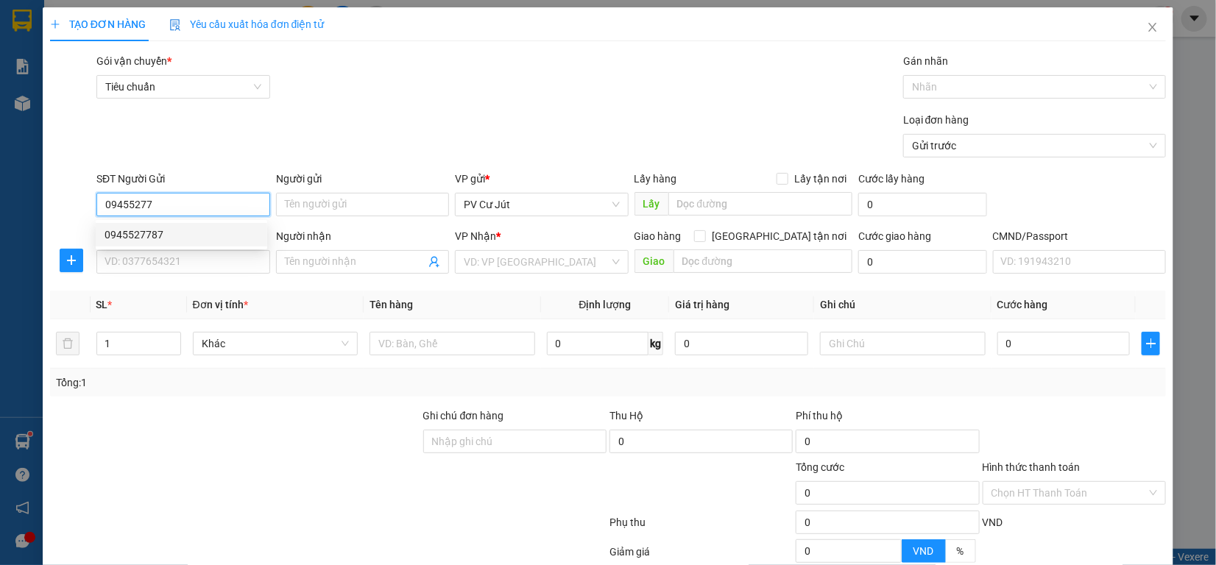
click at [144, 230] on div "0945527787" at bounding box center [182, 235] width 154 height 16
type input "0945527787"
type input "0963245154"
type input "TÌNH"
type input "VÒNG XOAY GÒ ĐẬU"
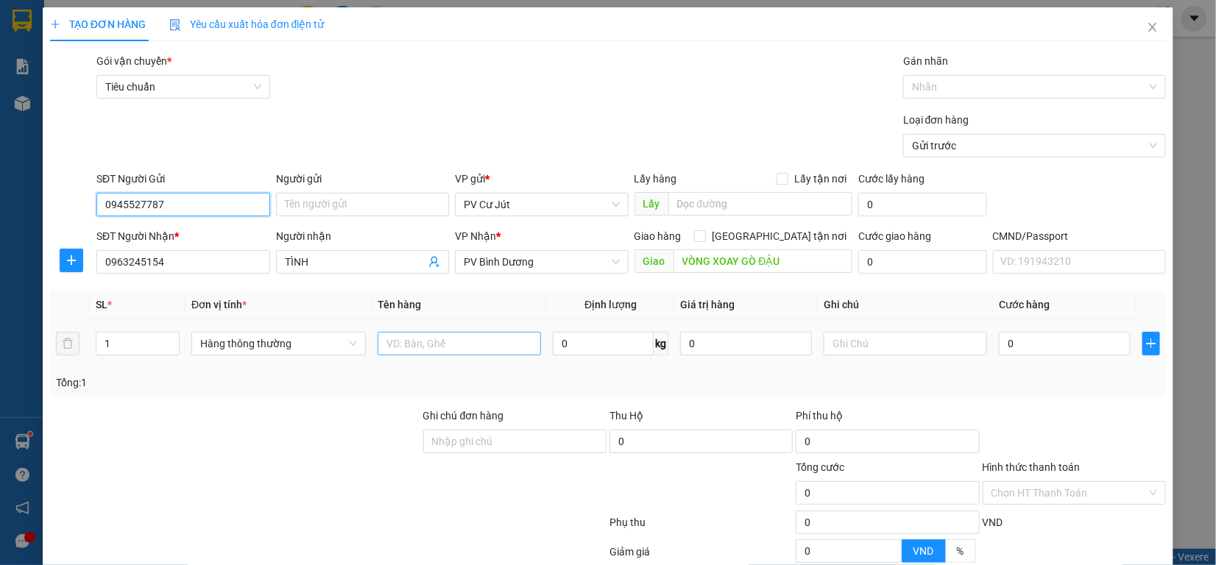
type input "0945527787"
click at [406, 341] on input "text" at bounding box center [459, 344] width 163 height 24
type input "đa tx"
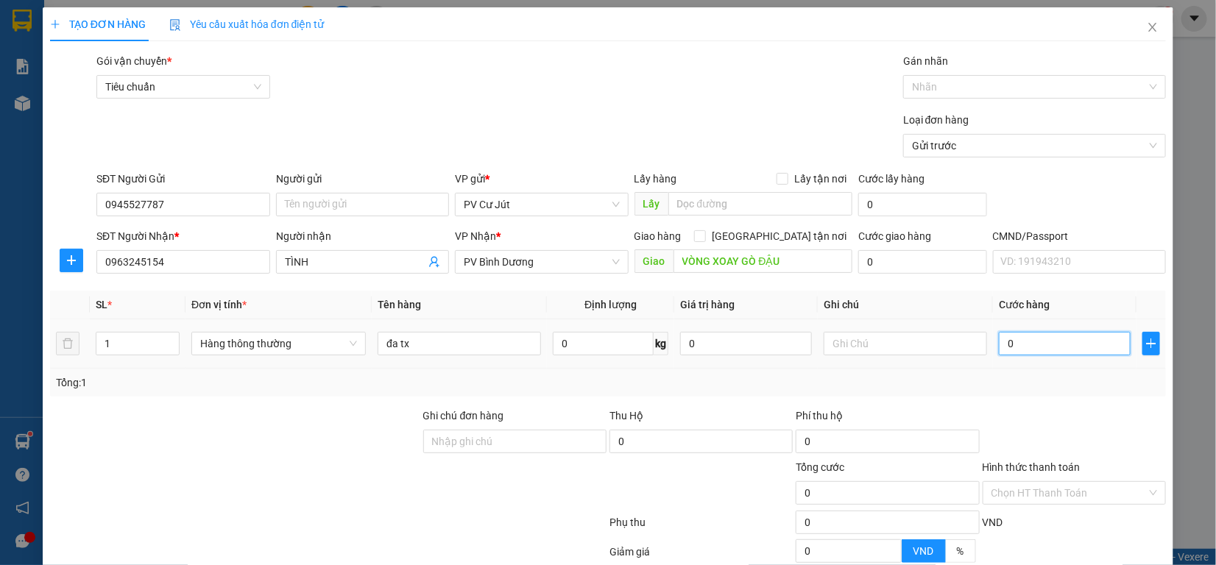
click at [1031, 345] on input "0" at bounding box center [1065, 344] width 132 height 24
click at [999, 348] on input "0" at bounding box center [1065, 344] width 132 height 24
type input "50"
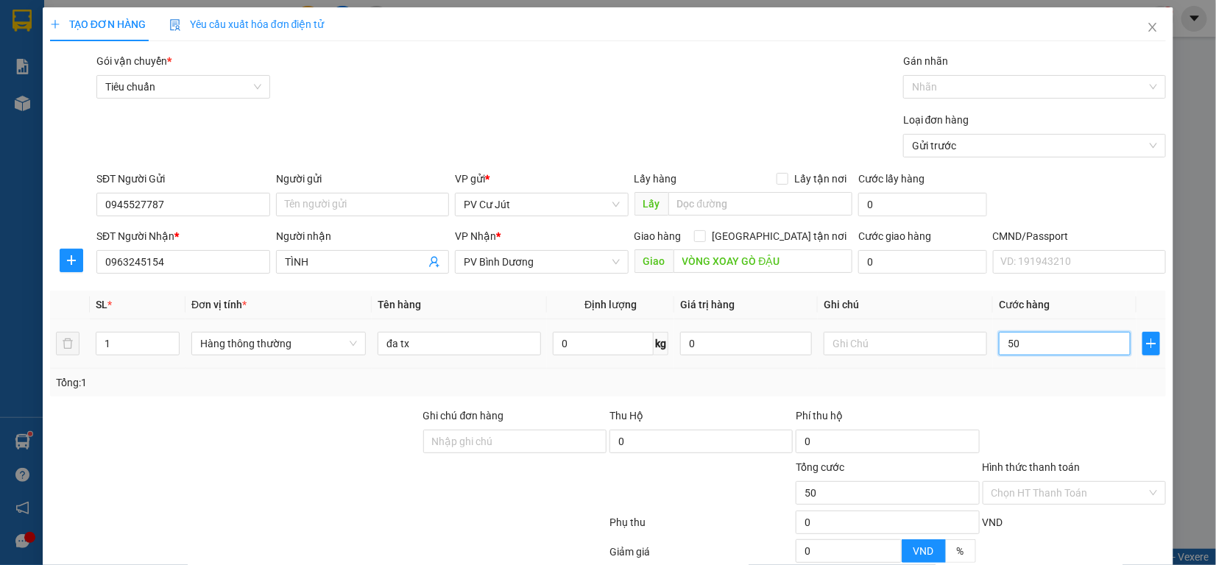
type input "500"
type input "5.000"
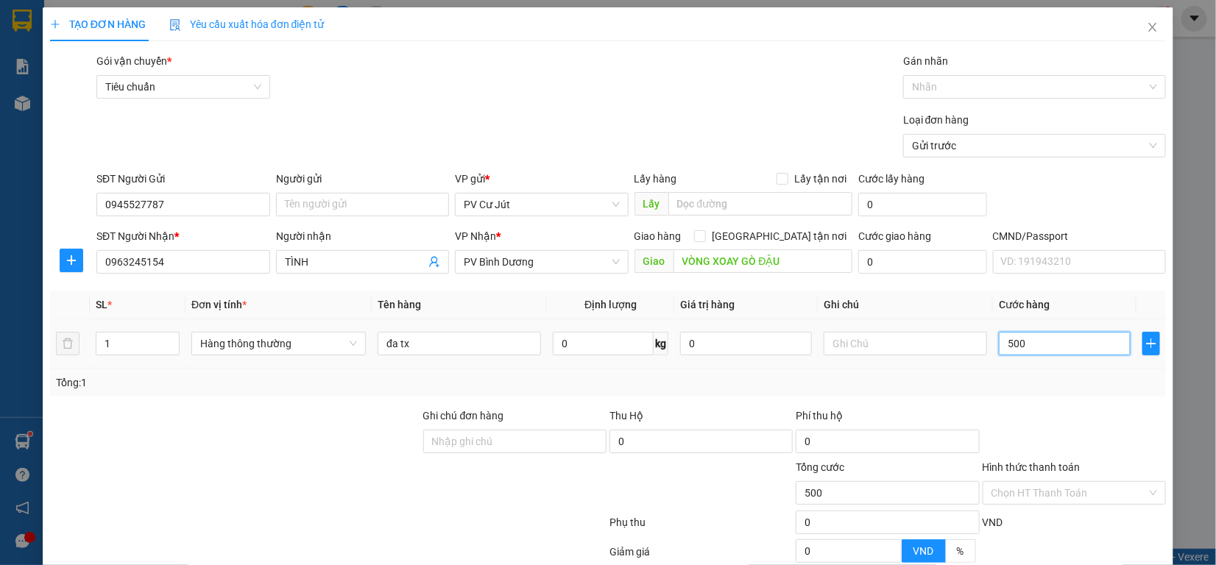
type input "5.000"
type input "55.000"
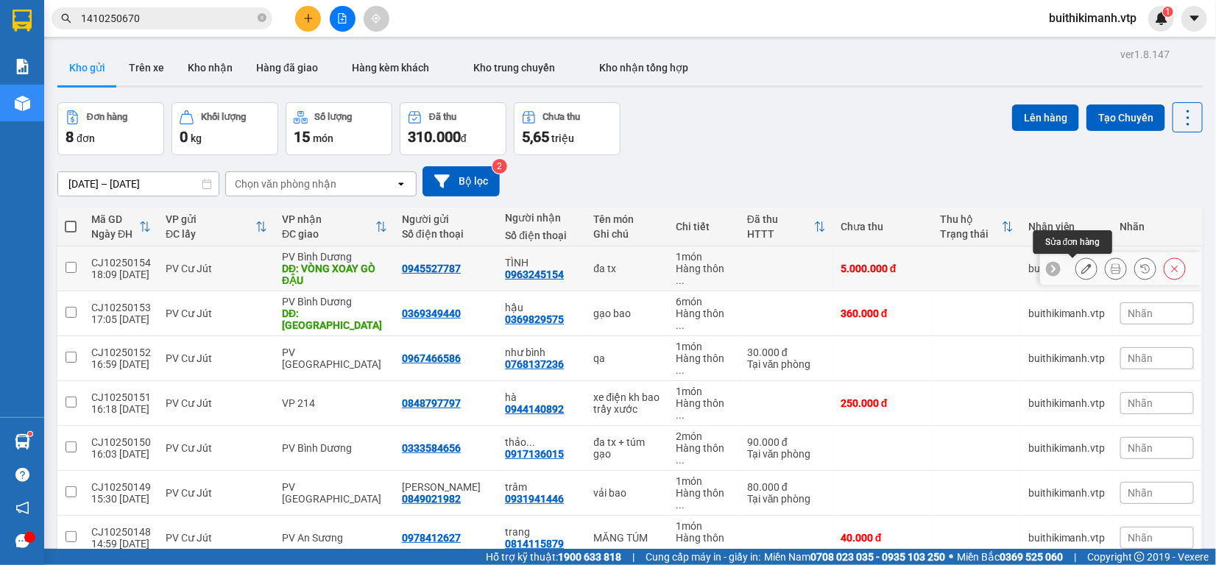
click at [1076, 262] on button at bounding box center [1086, 269] width 21 height 26
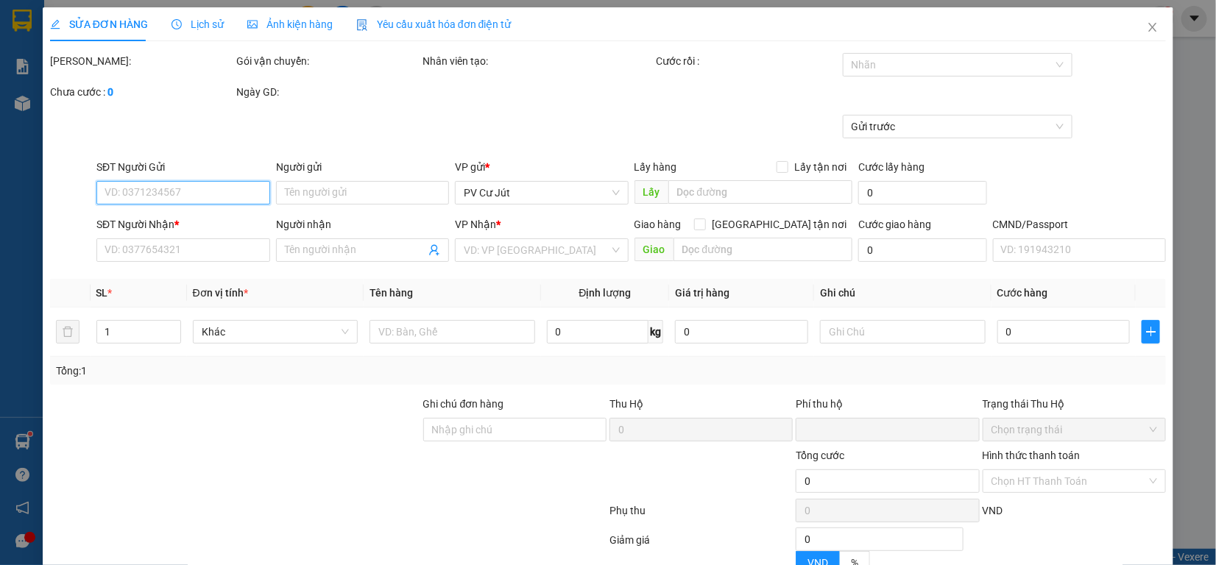
type input "0945527787"
type input "0963245154"
type input "TÌNH"
type input "VÒNG XOAY GÒ ĐẬU"
type input "0"
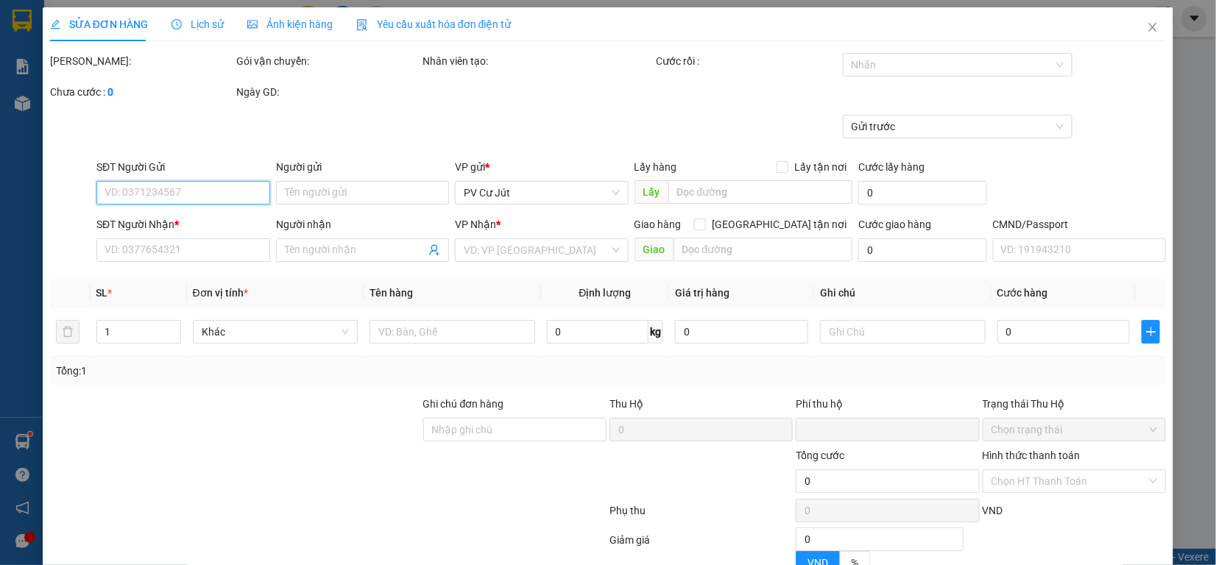
type input "5.000.000"
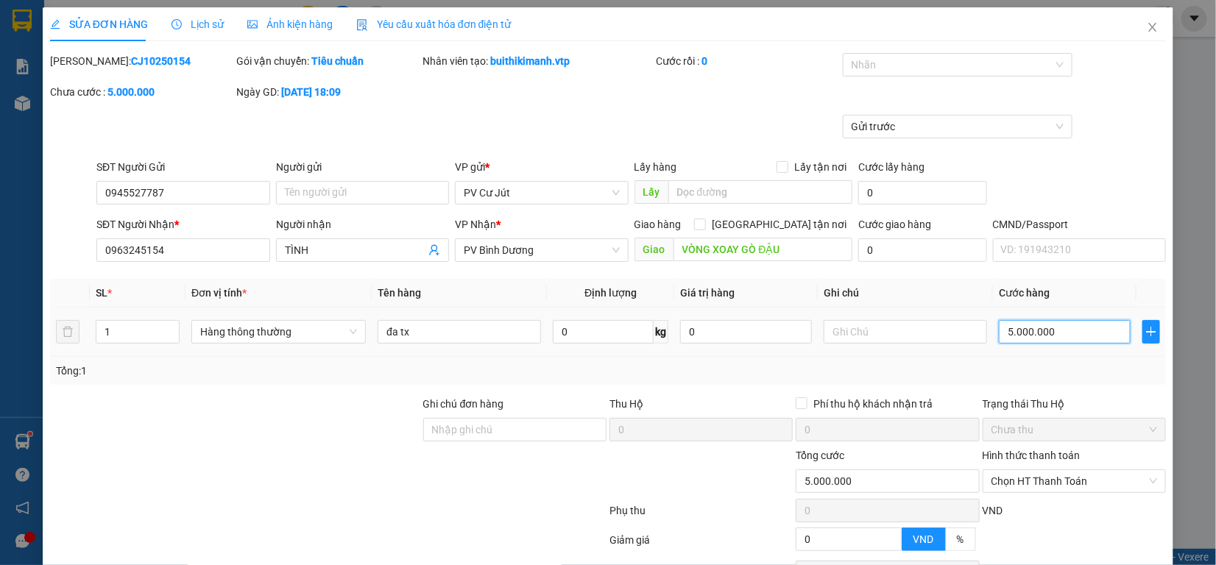
click at [1062, 320] on input "5.000.000" at bounding box center [1065, 332] width 132 height 24
click at [1051, 320] on input "5.000.000" at bounding box center [1065, 332] width 132 height 24
type input "500.000"
type input "50.000"
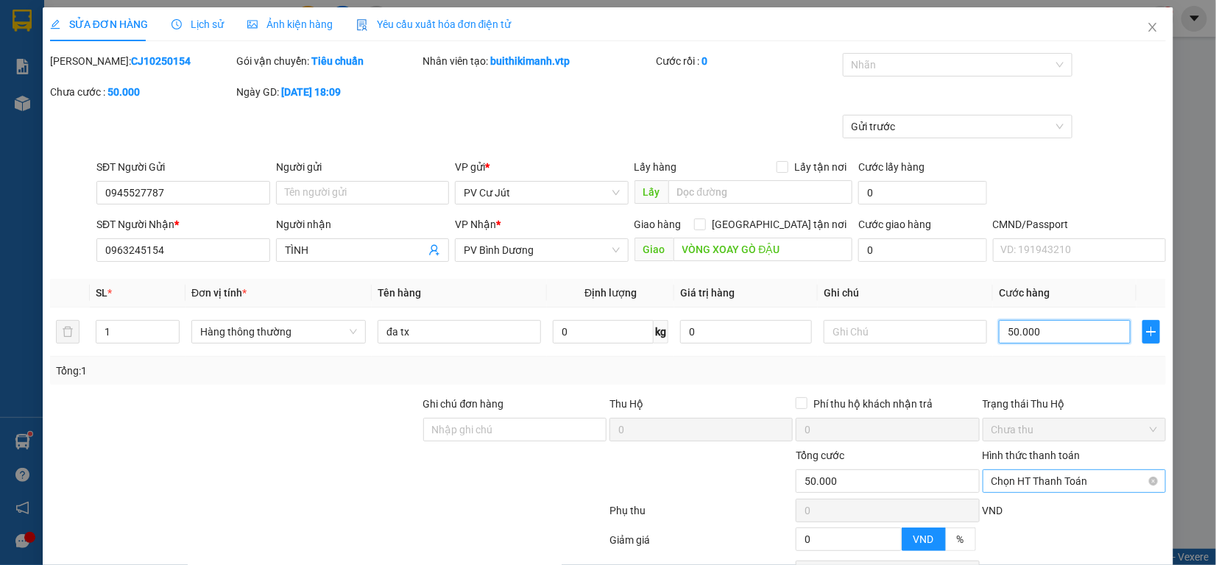
click at [1084, 470] on span "Chọn HT Thanh Toán" at bounding box center [1075, 481] width 166 height 22
click at [1080, 504] on div "Tại văn phòng" at bounding box center [1063, 512] width 164 height 16
type input "0"
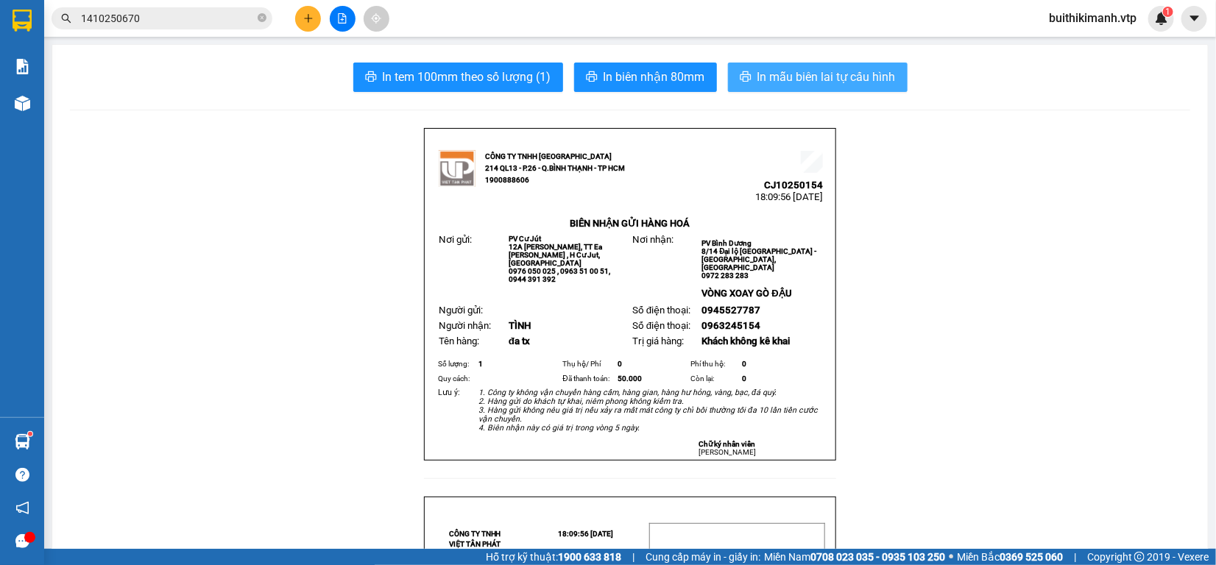
click at [819, 71] on span "In mẫu biên lai tự cấu hình" at bounding box center [827, 77] width 138 height 18
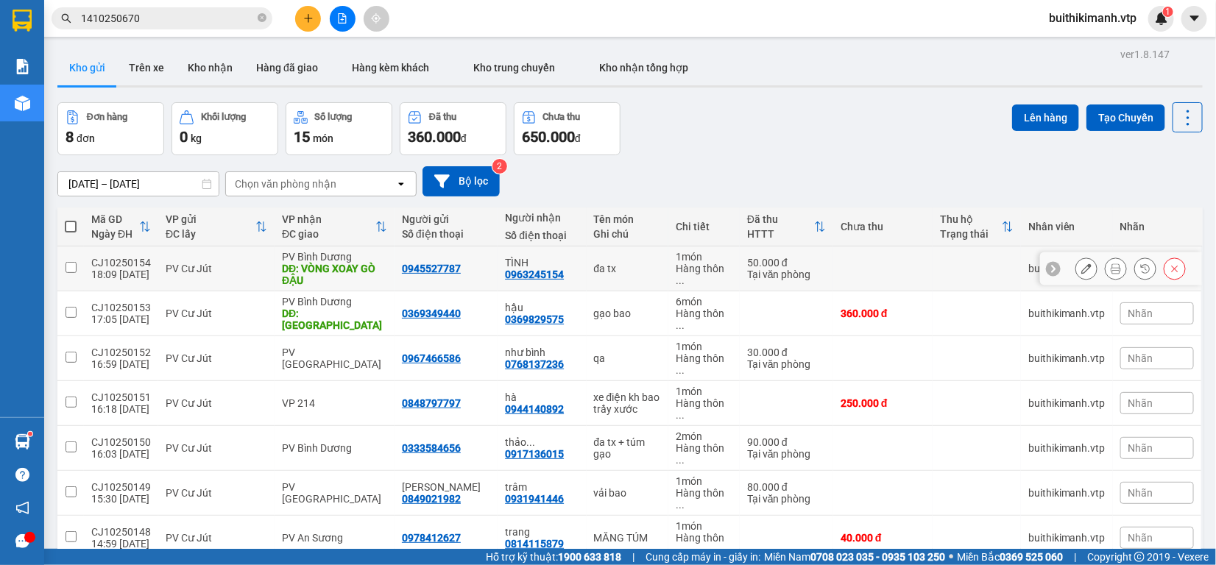
click at [515, 257] on div "TÌNH" at bounding box center [542, 263] width 74 height 12
checkbox input "true"
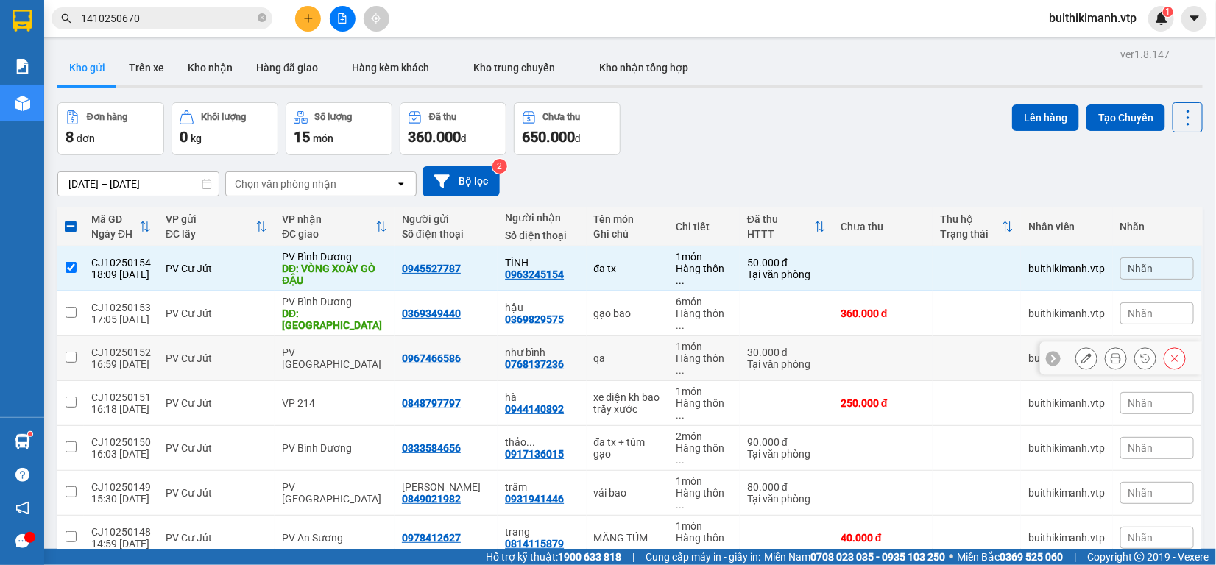
click at [512, 359] on div "0768137236" at bounding box center [534, 365] width 59 height 12
click at [517, 392] on div "hà" at bounding box center [542, 398] width 74 height 12
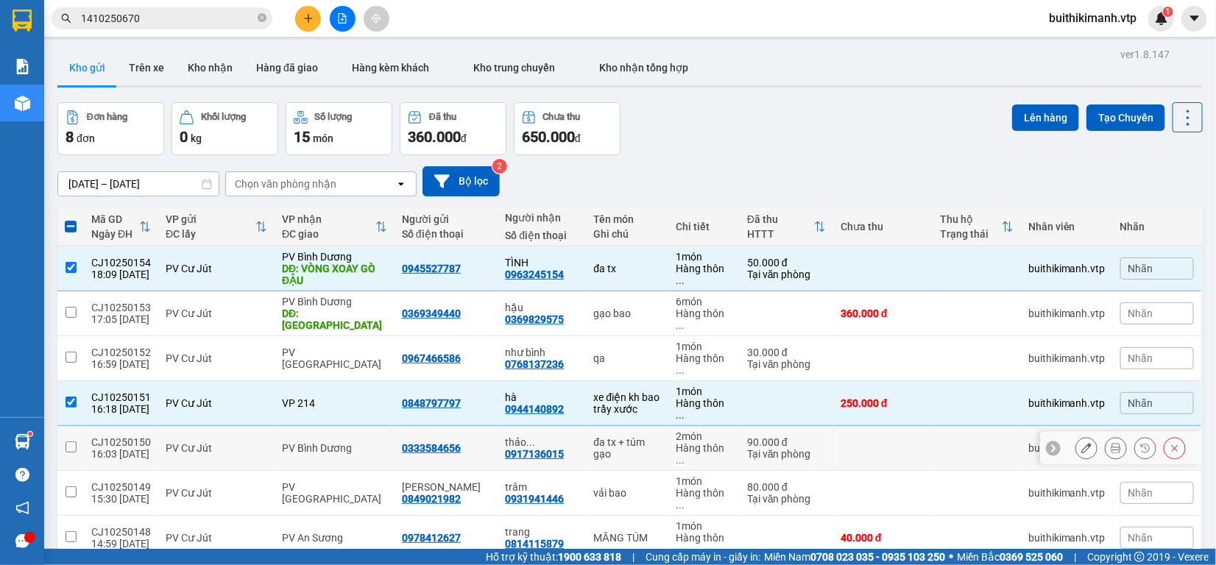
checkbox input "true"
click at [517, 359] on div "0768137236" at bounding box center [534, 365] width 59 height 12
click at [587, 336] on td "qa" at bounding box center [628, 358] width 82 height 45
checkbox input "true"
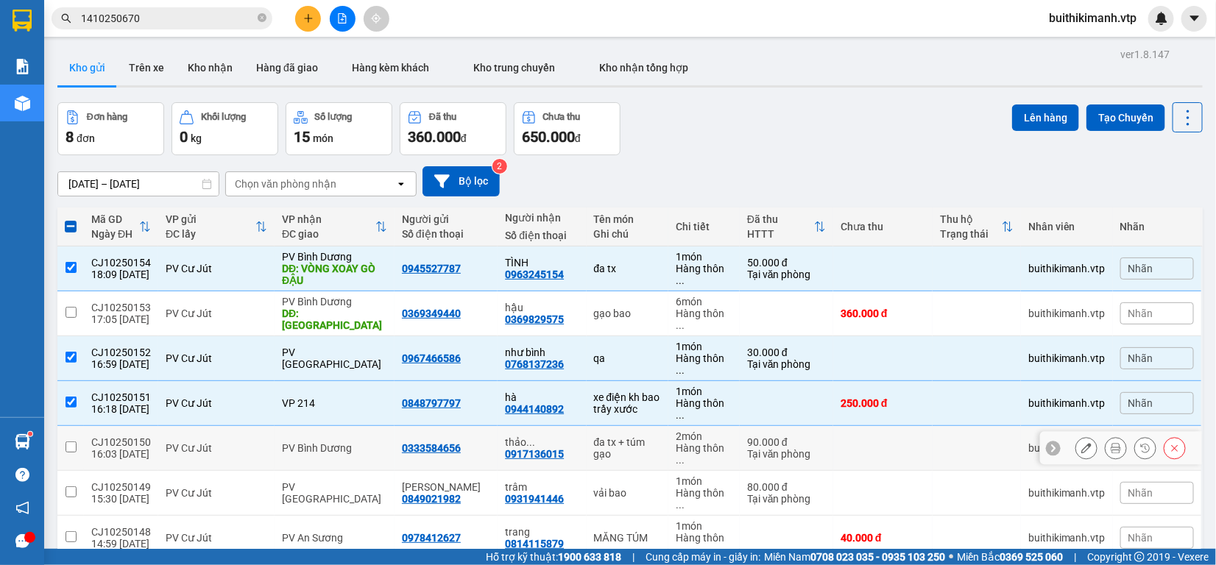
click at [535, 448] on div "0917136015" at bounding box center [534, 454] width 59 height 12
click at [439, 442] on div "0333584656" at bounding box center [431, 448] width 59 height 12
click at [248, 442] on div "PV Cư Jút" at bounding box center [217, 448] width 102 height 12
checkbox input "true"
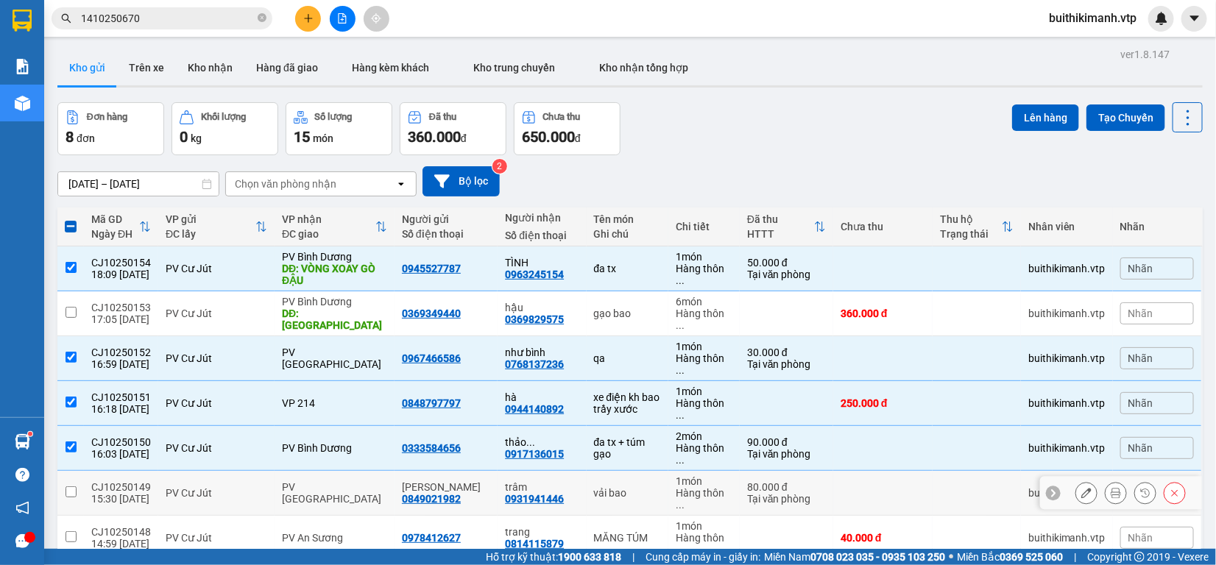
click at [255, 471] on td "PV Cư Jút" at bounding box center [216, 493] width 116 height 45
checkbox input "true"
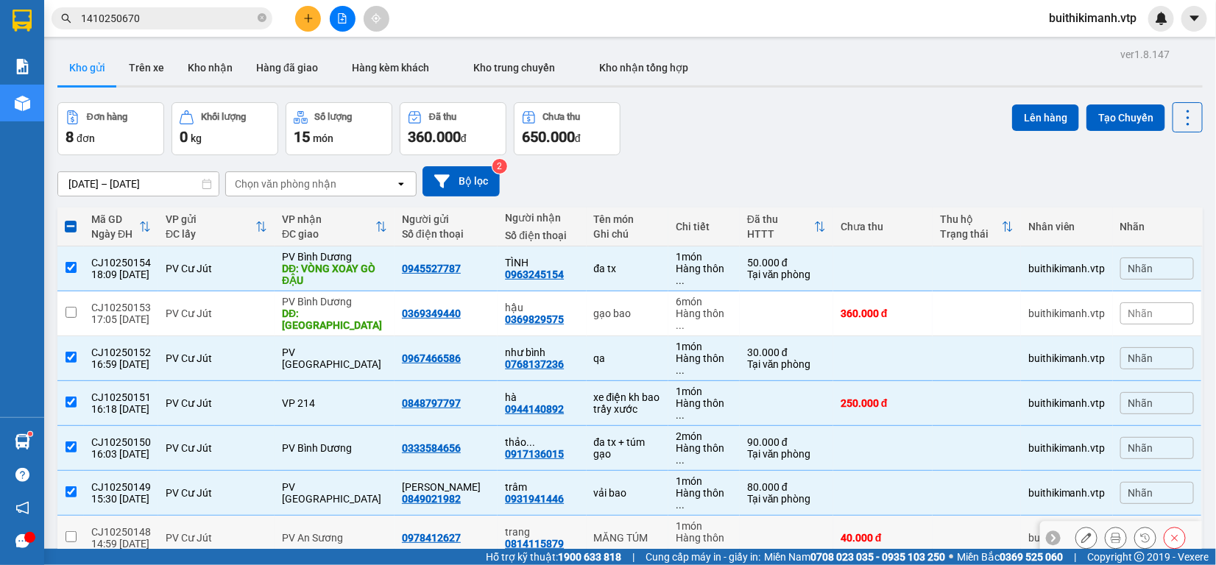
click at [249, 532] on div "PV Cư Jút" at bounding box center [217, 538] width 102 height 12
checkbox input "true"
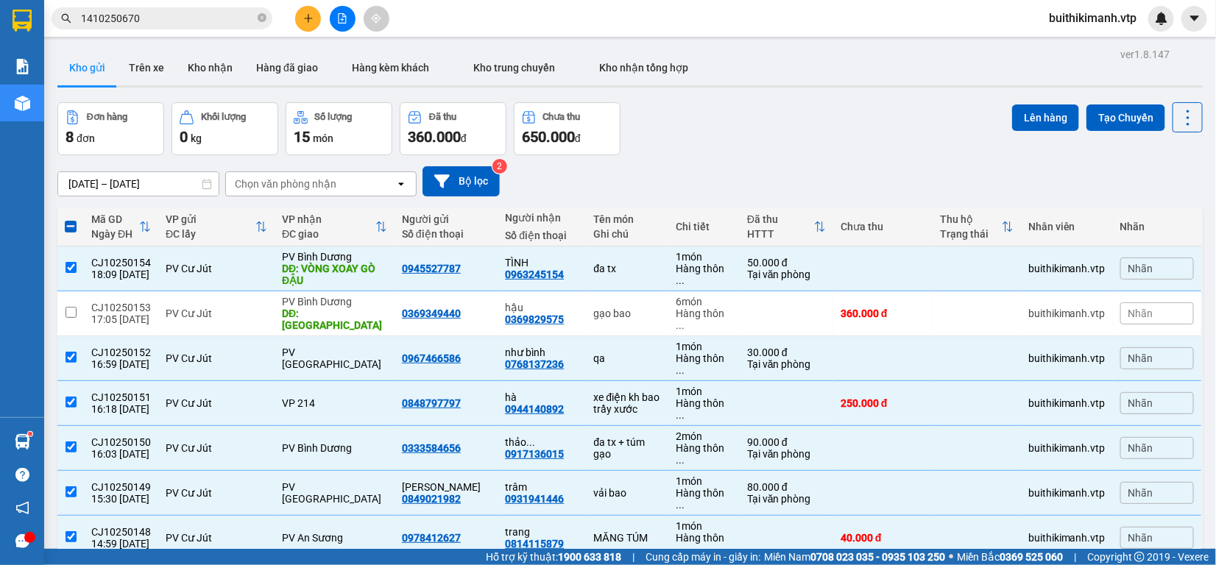
checkbox input "true"
click at [1025, 105] on button "Lên hàng" at bounding box center [1045, 118] width 67 height 27
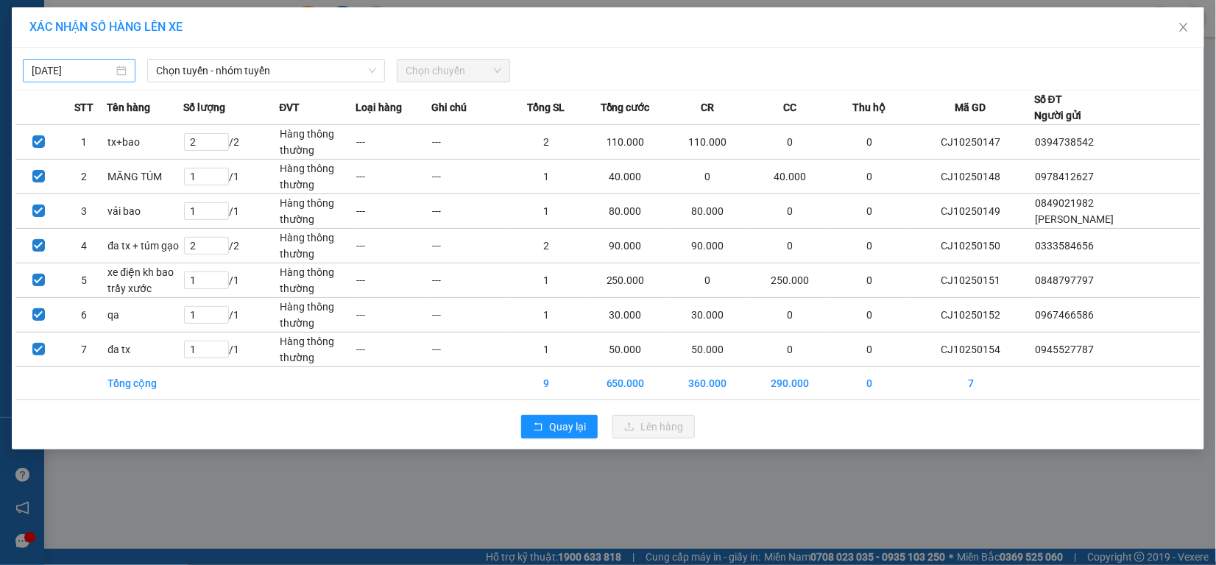
click at [113, 70] on body "Kết quả tìm kiếm ( 2 ) Bộ lọc Mã ĐH Trạng thái Món hàng Thu hộ Tổng cước Chưa c…" at bounding box center [608, 282] width 1216 height 565
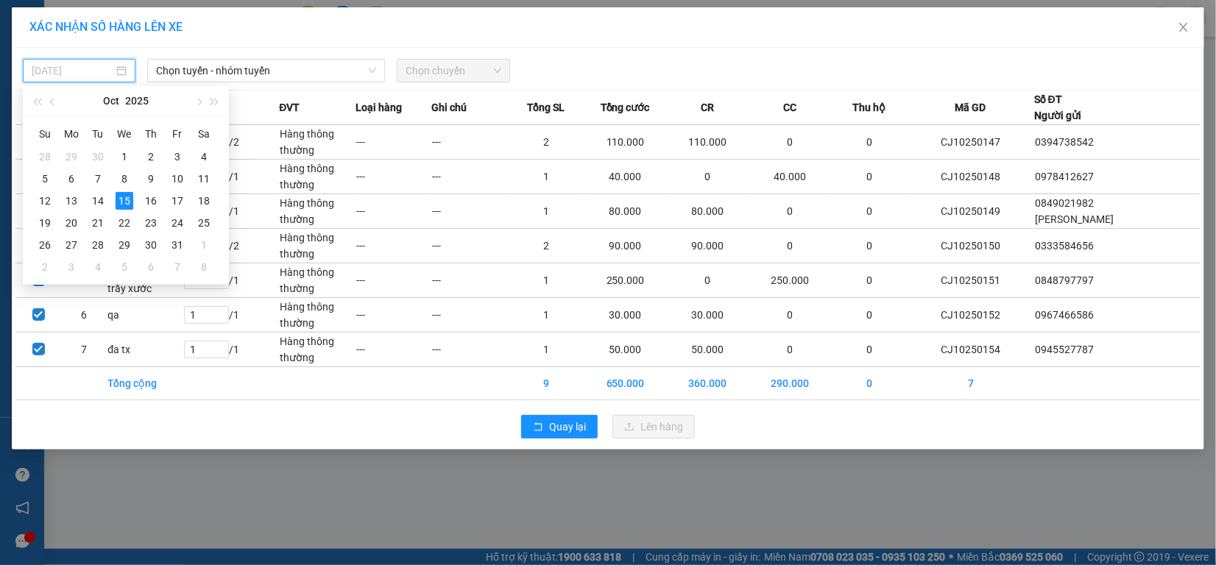
type input "[DATE]"
click at [127, 201] on div "15" at bounding box center [125, 201] width 18 height 18
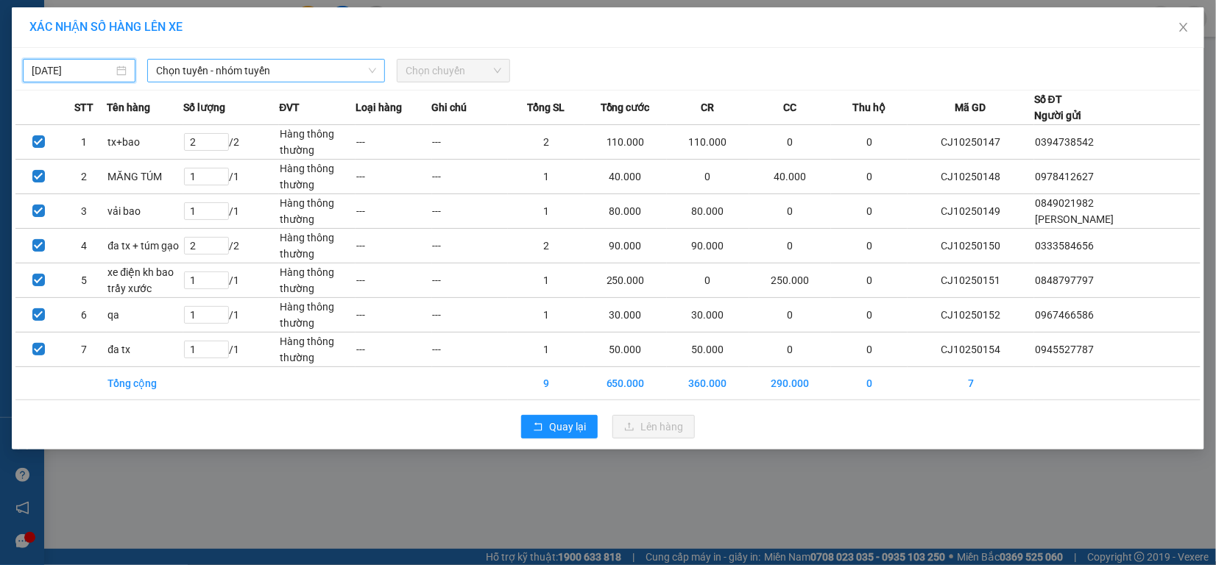
click at [236, 78] on span "Chọn tuyến - nhóm tuyến" at bounding box center [266, 71] width 220 height 22
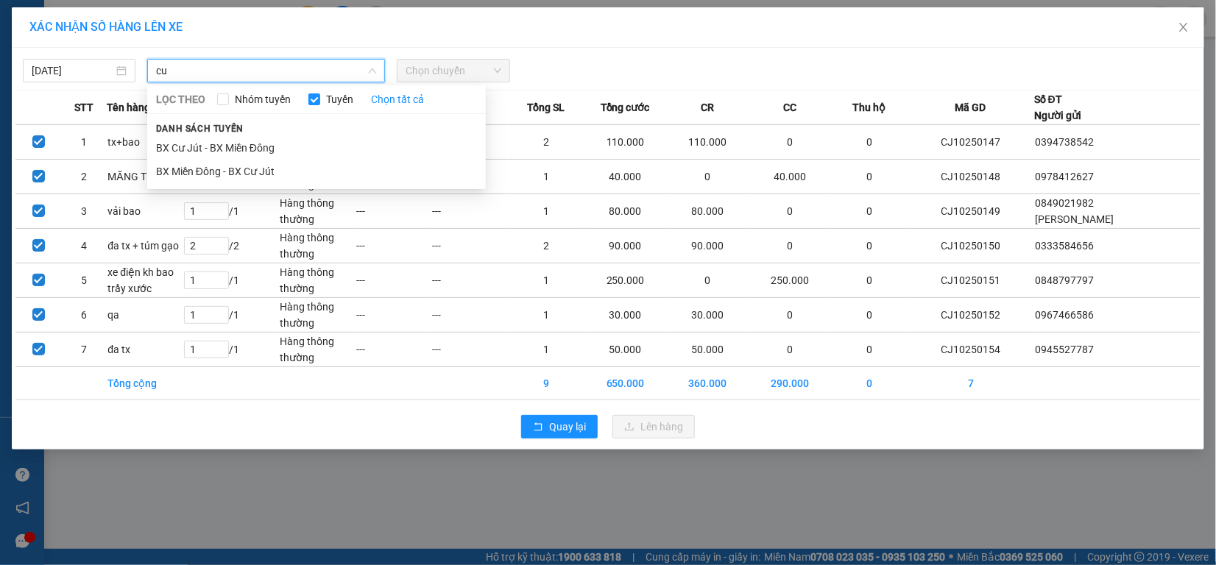
type input "cu"
click at [204, 133] on span "Danh sách tuyến" at bounding box center [199, 128] width 105 height 13
click at [197, 142] on li "BX Cư Jút - BX Miền Đông" at bounding box center [316, 148] width 339 height 24
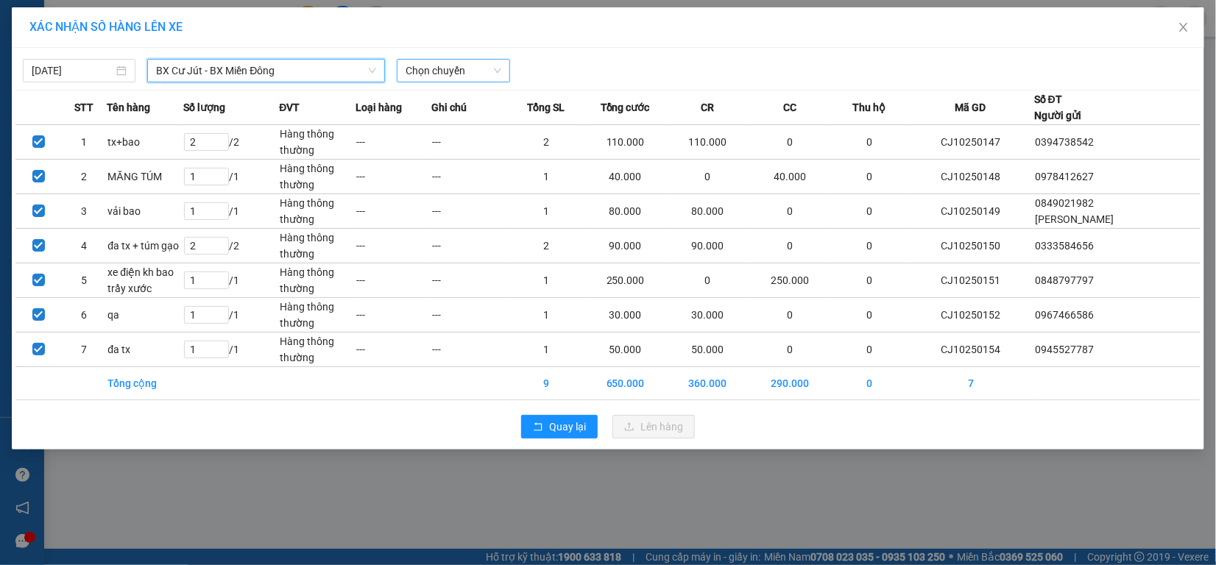
click at [438, 71] on span "Chọn chuyến" at bounding box center [453, 71] width 95 height 22
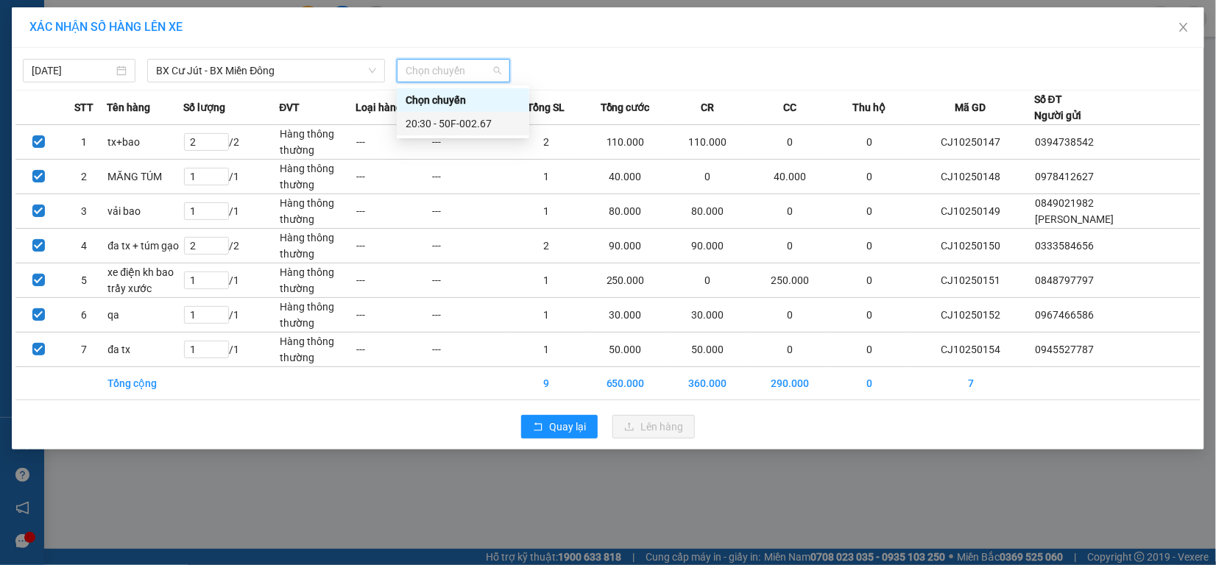
click at [435, 116] on div "20:30 - 50F-002.67" at bounding box center [463, 124] width 115 height 16
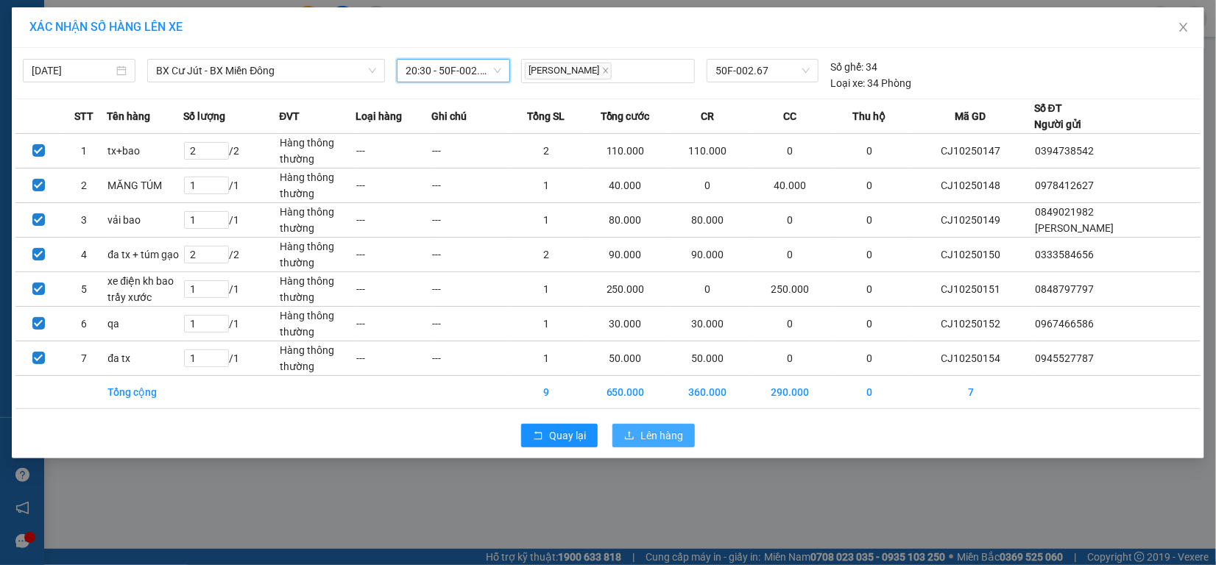
click at [664, 435] on span "Lên hàng" at bounding box center [662, 436] width 43 height 16
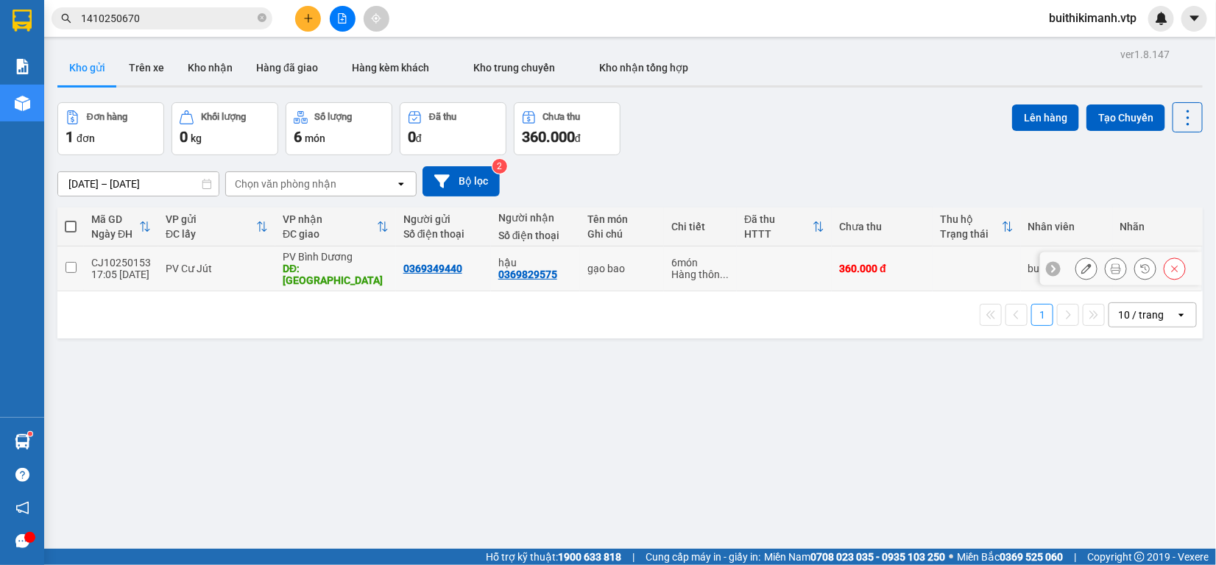
click at [554, 267] on div "hậu 0369829575" at bounding box center [535, 269] width 74 height 24
checkbox input "true"
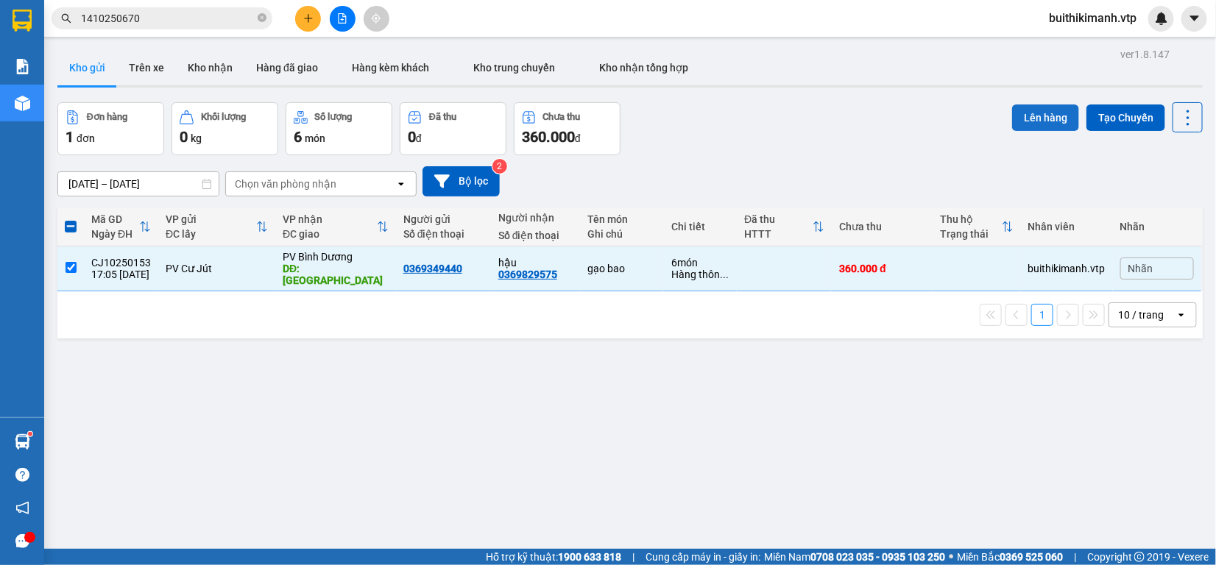
click at [1040, 120] on button "Lên hàng" at bounding box center [1045, 118] width 67 height 27
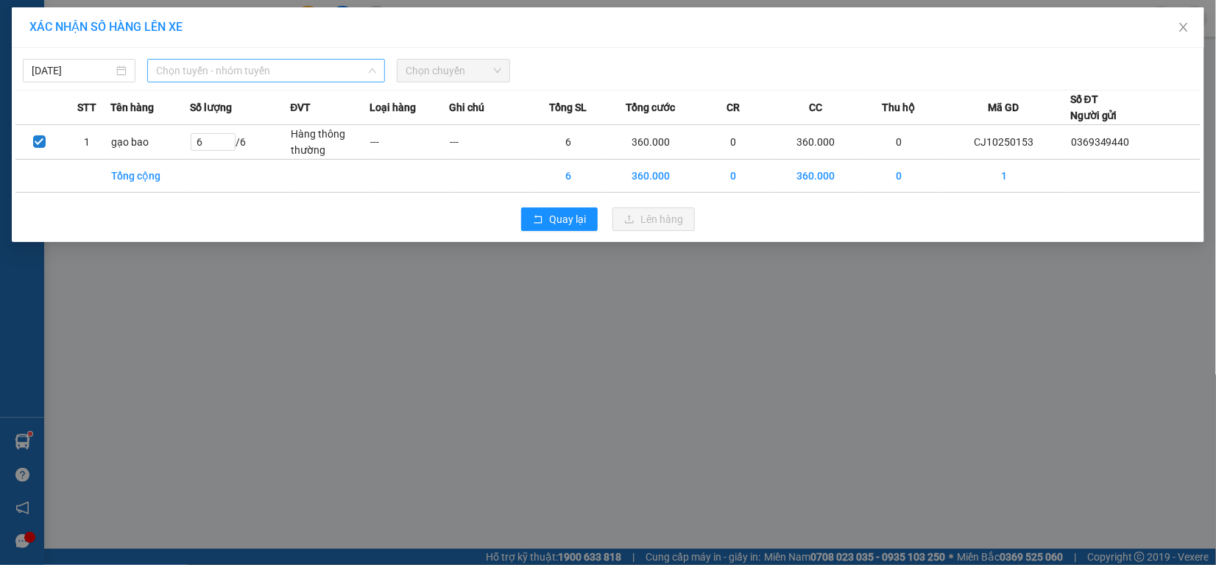
click at [255, 70] on span "Chọn tuyến - nhóm tuyến" at bounding box center [266, 71] width 220 height 22
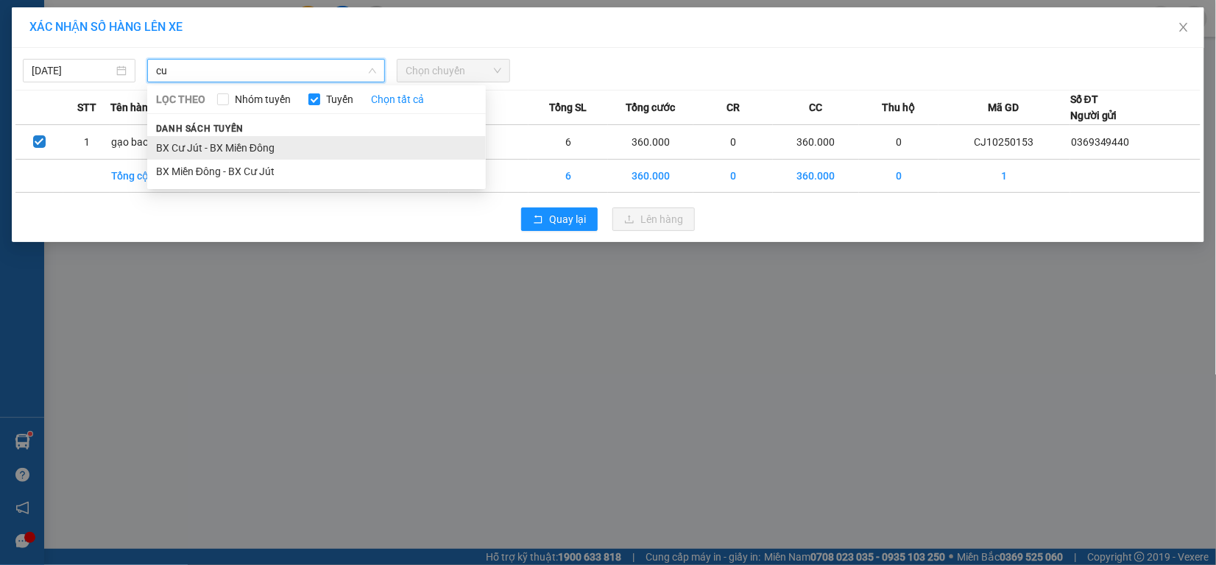
type input "cu"
click at [302, 151] on li "BX Cư Jút - BX Miền Đông" at bounding box center [316, 148] width 339 height 24
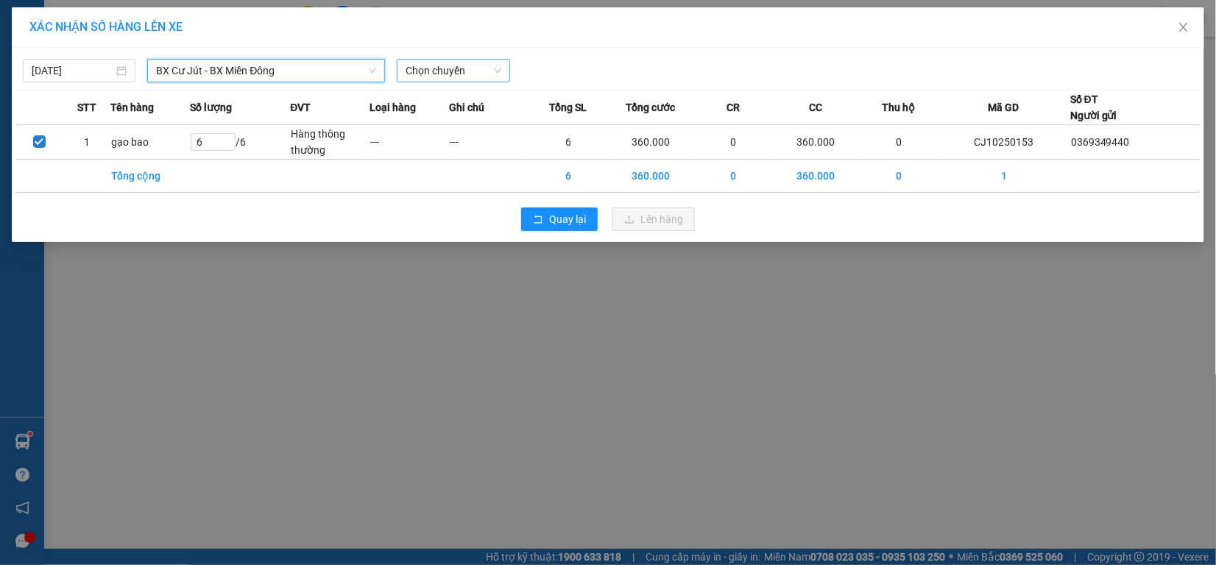
click at [423, 71] on span "Chọn chuyến" at bounding box center [453, 71] width 95 height 22
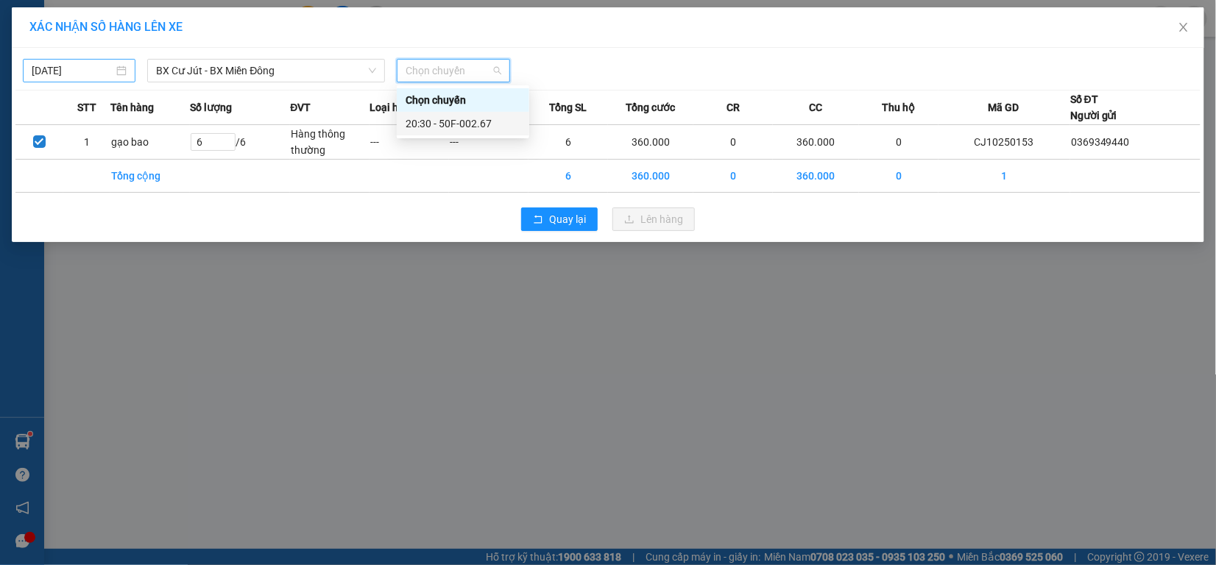
click at [104, 63] on input "[DATE]" at bounding box center [73, 71] width 82 height 16
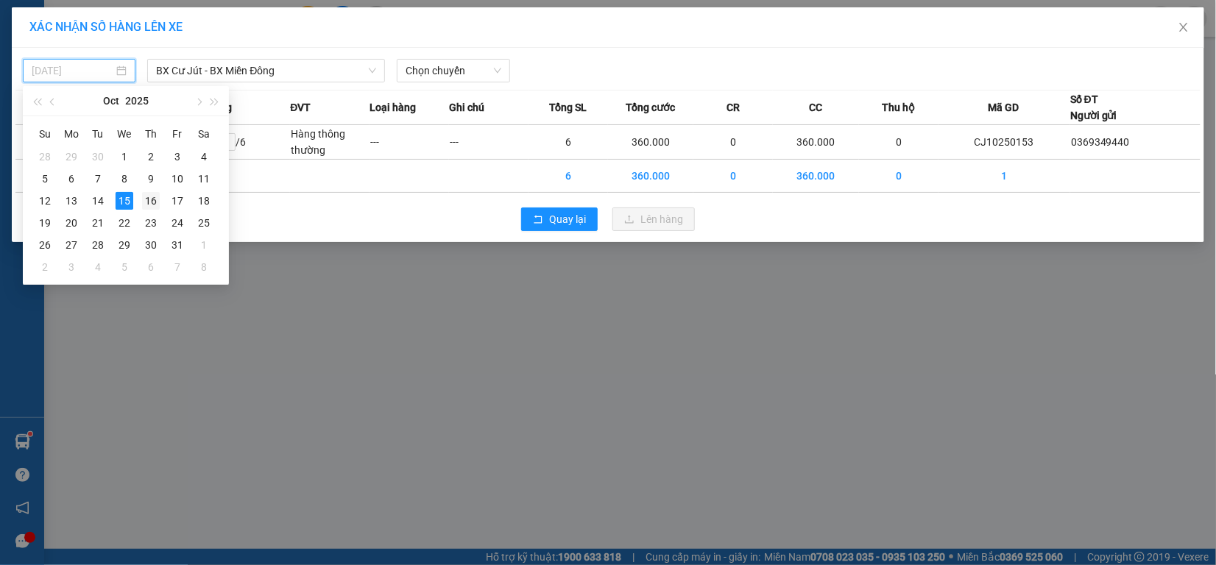
click at [153, 205] on div "16" at bounding box center [151, 201] width 18 height 18
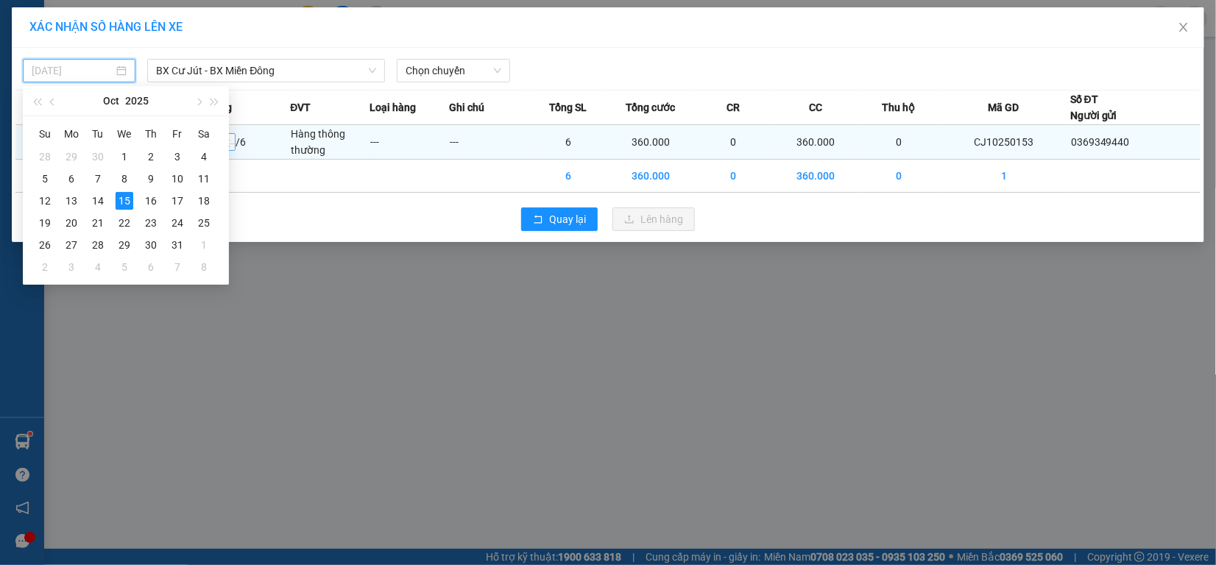
type input "[DATE]"
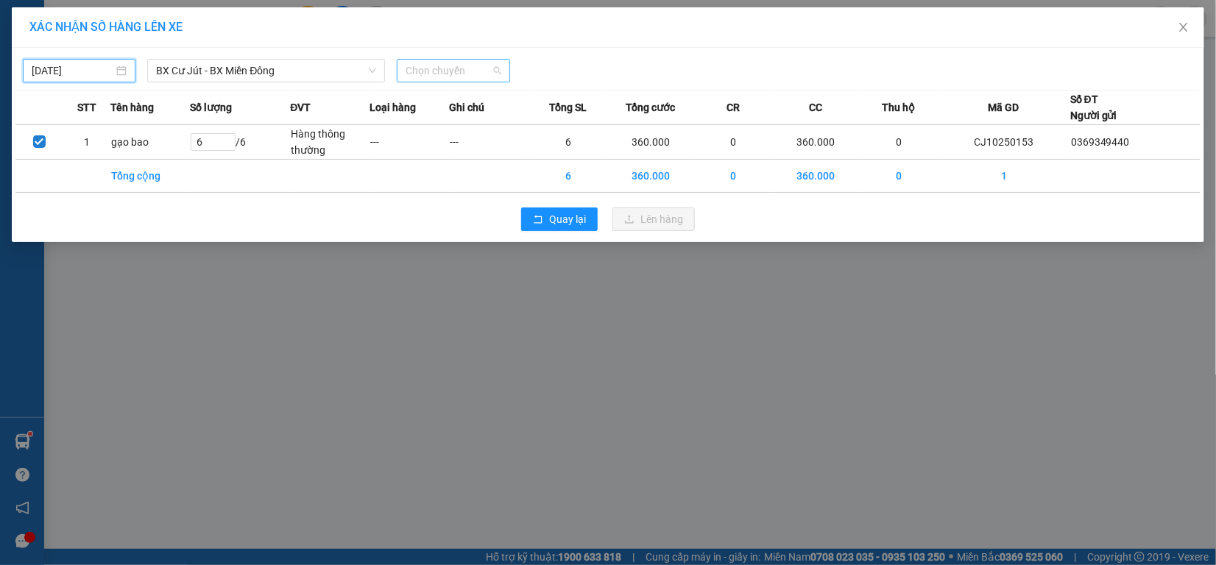
click at [446, 70] on span "Chọn chuyến" at bounding box center [453, 71] width 95 height 22
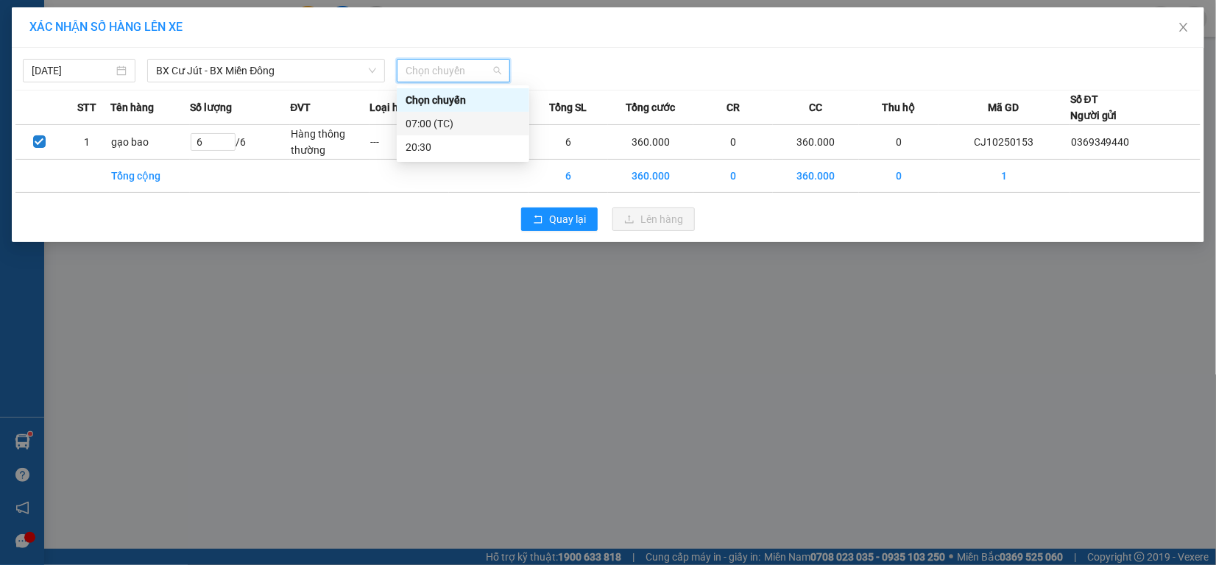
click at [454, 120] on div "07:00 (TC)" at bounding box center [463, 124] width 115 height 16
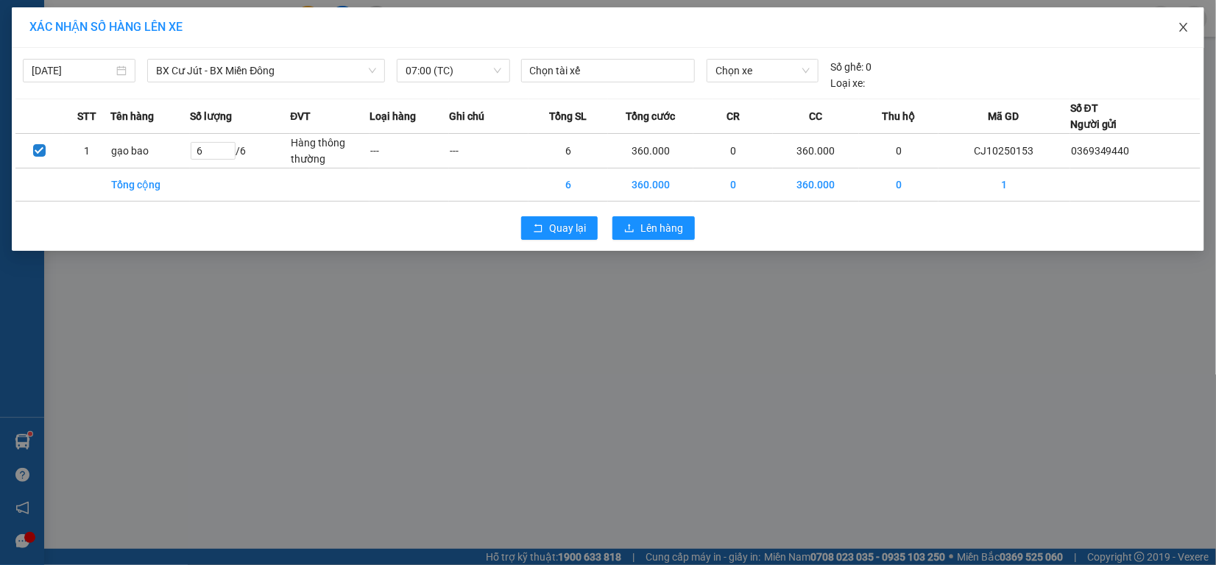
click at [1179, 22] on icon "close" at bounding box center [1184, 27] width 12 height 12
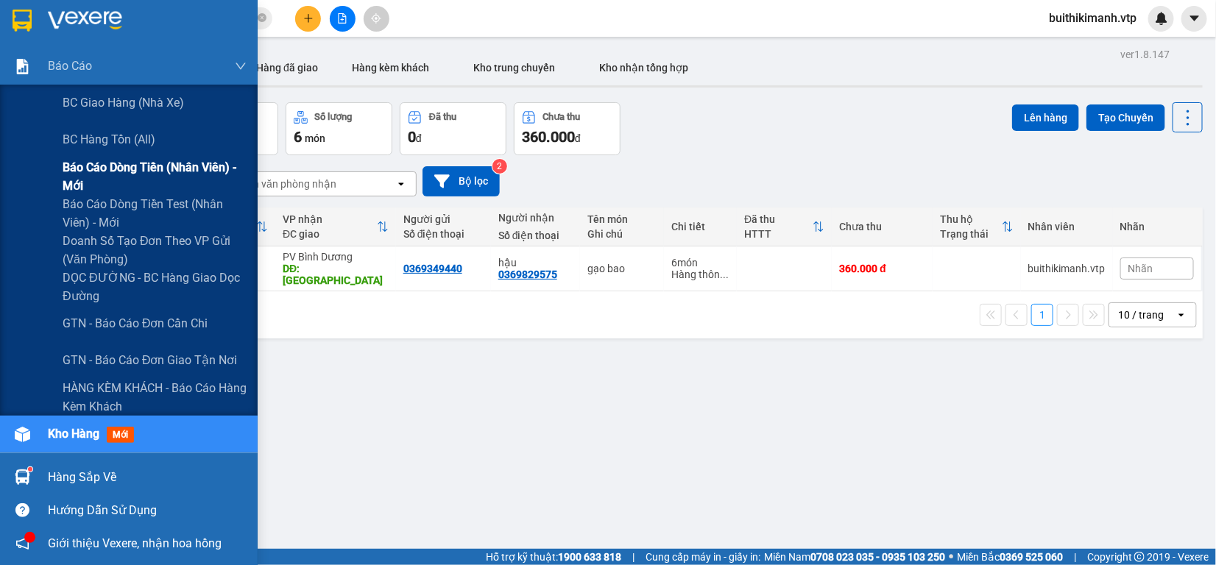
click at [82, 166] on span "Báo cáo dòng tiền (nhân viên) - mới" at bounding box center [155, 176] width 184 height 37
